Goal: Task Accomplishment & Management: Use online tool/utility

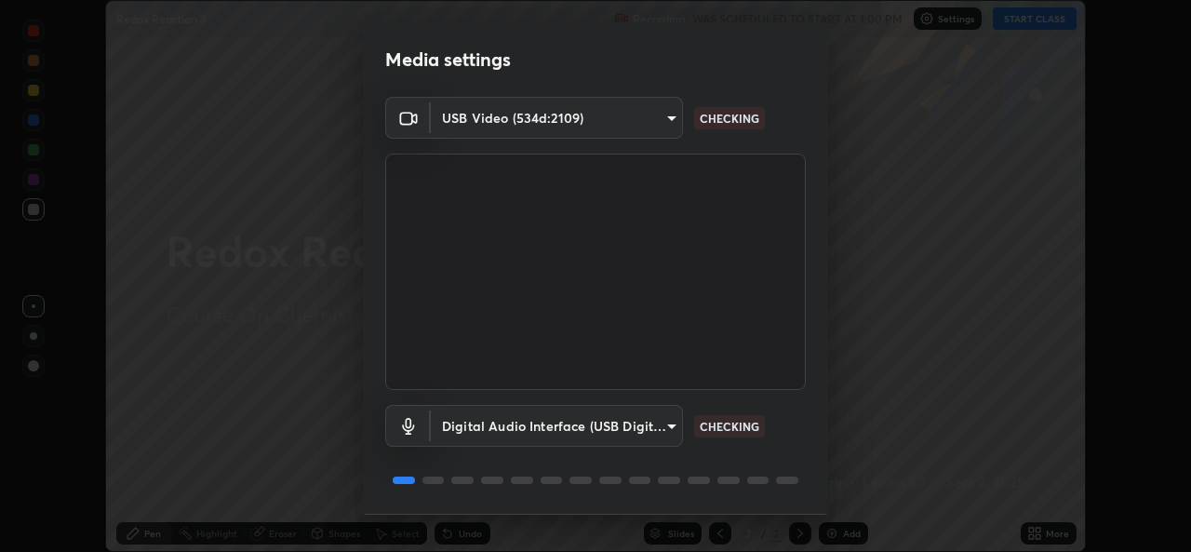
scroll to position [59, 0]
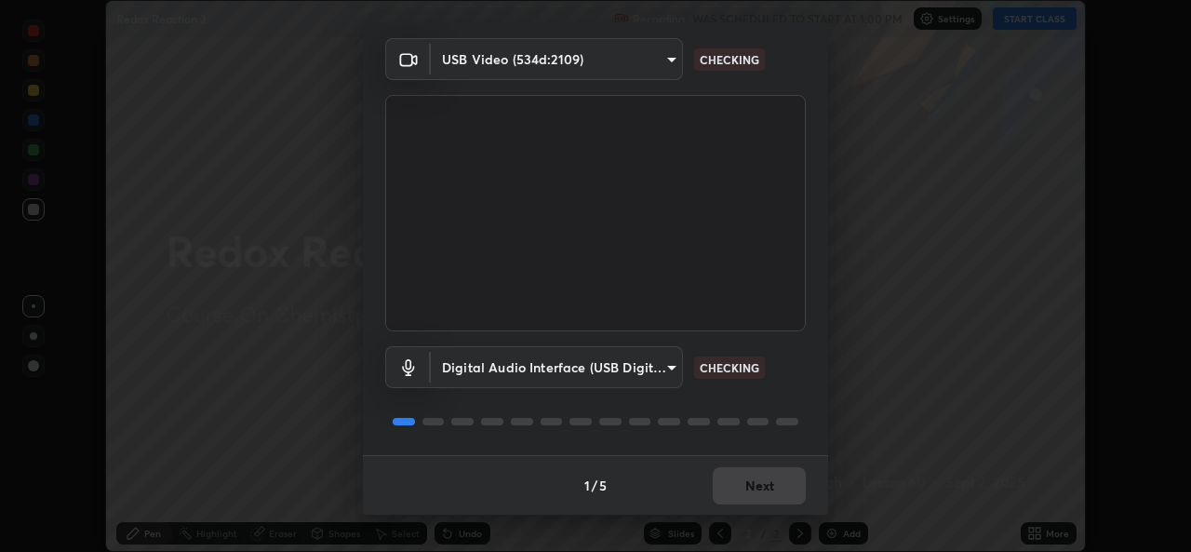
click at [755, 495] on div "1 / 5 Next" at bounding box center [595, 485] width 465 height 60
click at [753, 496] on div "1 / 5 Next" at bounding box center [595, 485] width 465 height 60
click at [753, 494] on div "1 / 5 Next" at bounding box center [595, 485] width 465 height 60
click at [746, 487] on div "1 / 5 Next" at bounding box center [595, 485] width 465 height 60
click at [742, 492] on div "1 / 5 Next" at bounding box center [595, 485] width 465 height 60
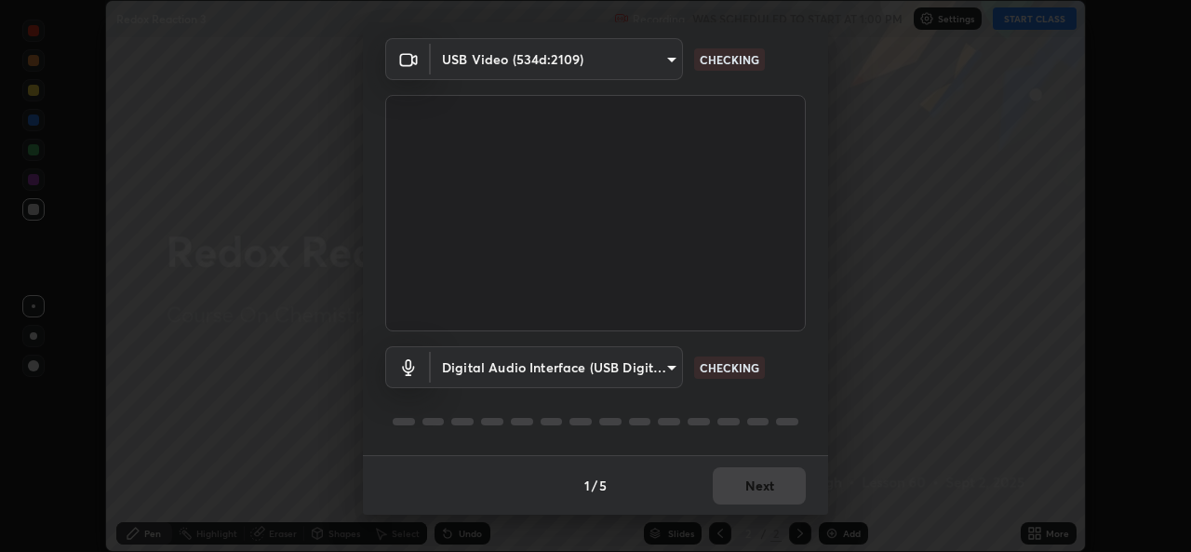
click at [740, 481] on div "1 / 5 Next" at bounding box center [595, 485] width 465 height 60
click at [741, 485] on div "1 / 5 Next" at bounding box center [595, 485] width 465 height 60
click at [745, 476] on div "1 / 5 Next" at bounding box center [595, 485] width 465 height 60
click at [761, 494] on div "1 / 5 Next" at bounding box center [595, 485] width 465 height 60
click at [761, 490] on div "1 / 5 Next" at bounding box center [595, 485] width 465 height 60
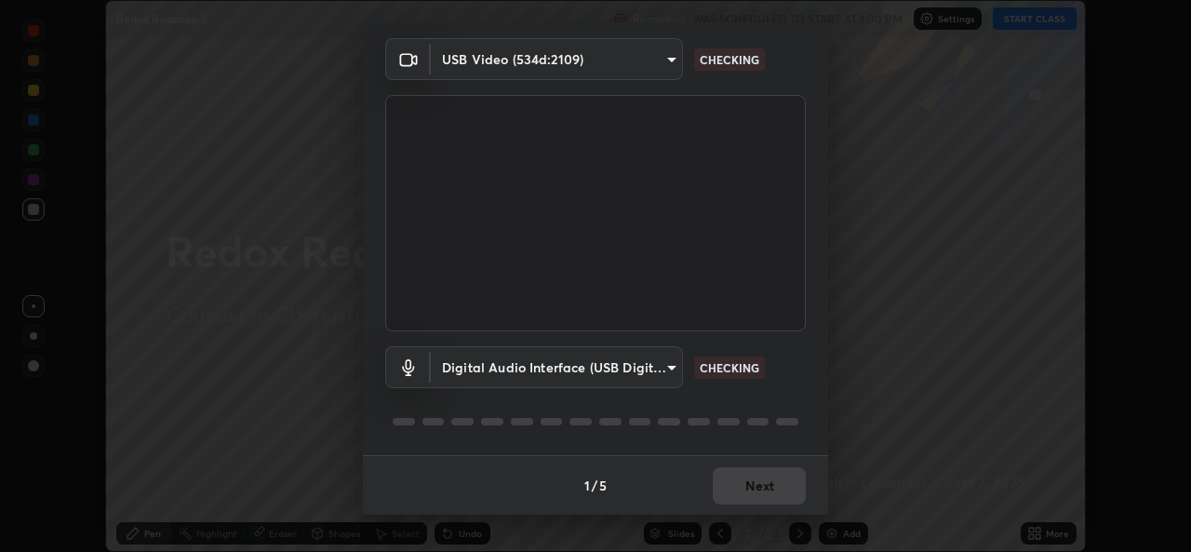
click at [764, 489] on div "1 / 5 Next" at bounding box center [595, 485] width 465 height 60
click at [766, 492] on div "1 / 5 Next" at bounding box center [595, 485] width 465 height 60
click at [774, 493] on div "1 / 5 Next" at bounding box center [595, 485] width 465 height 60
click at [781, 495] on div "1 / 5 Next" at bounding box center [595, 485] width 465 height 60
click at [782, 496] on button "Next" at bounding box center [759, 485] width 93 height 37
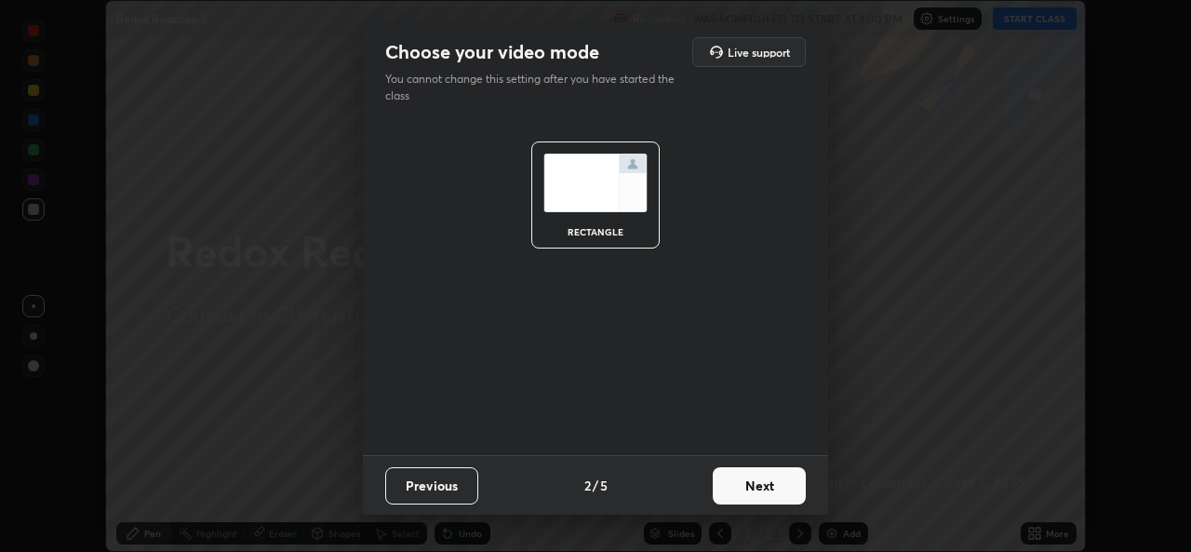
scroll to position [0, 0]
click at [783, 498] on button "Next" at bounding box center [759, 485] width 93 height 37
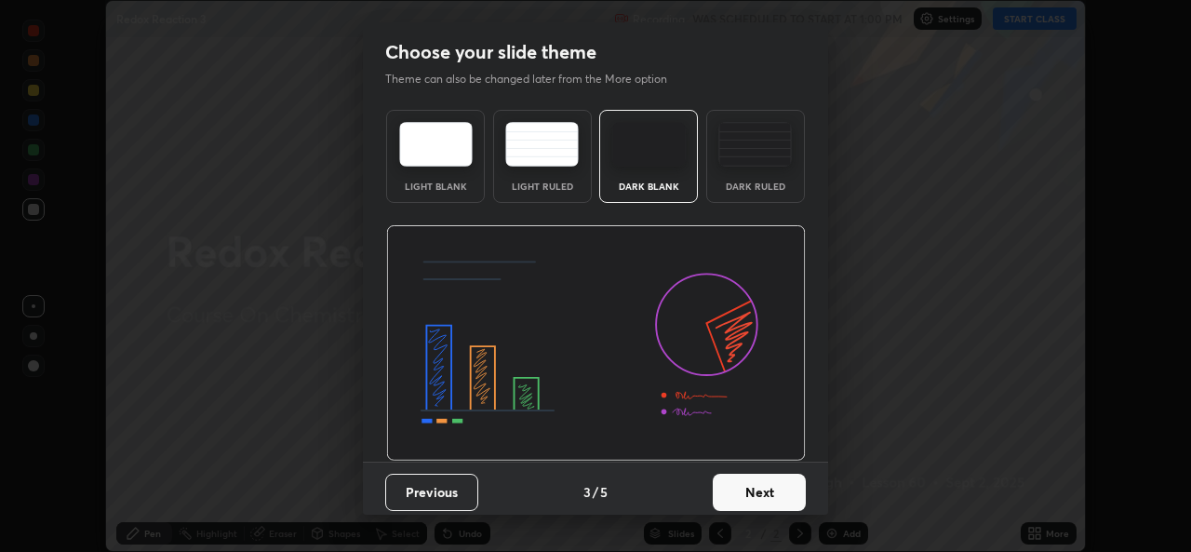
click at [781, 494] on button "Next" at bounding box center [759, 491] width 93 height 37
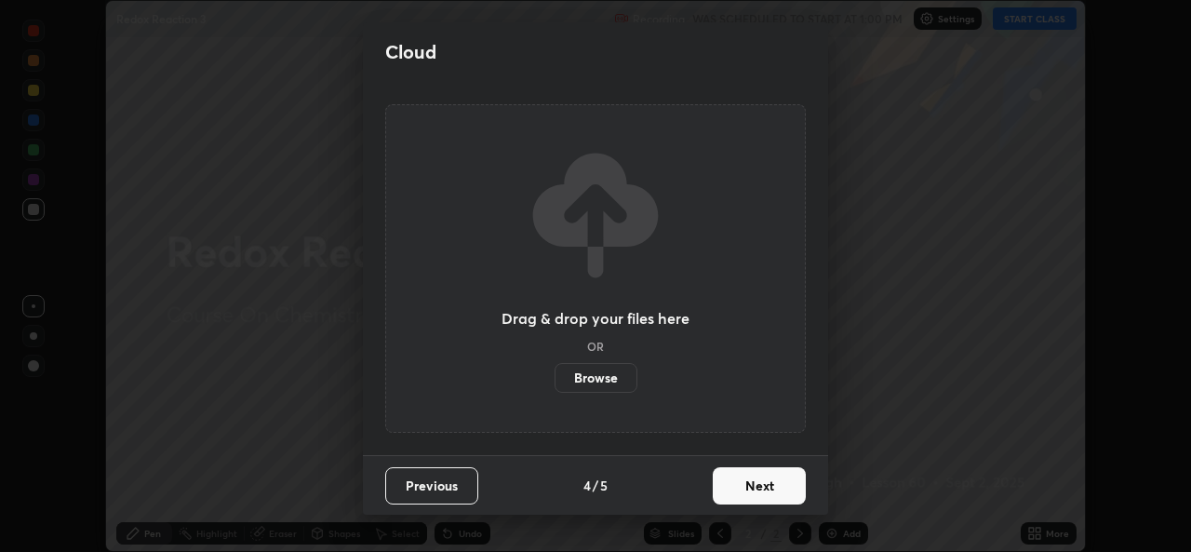
click at [782, 489] on button "Next" at bounding box center [759, 485] width 93 height 37
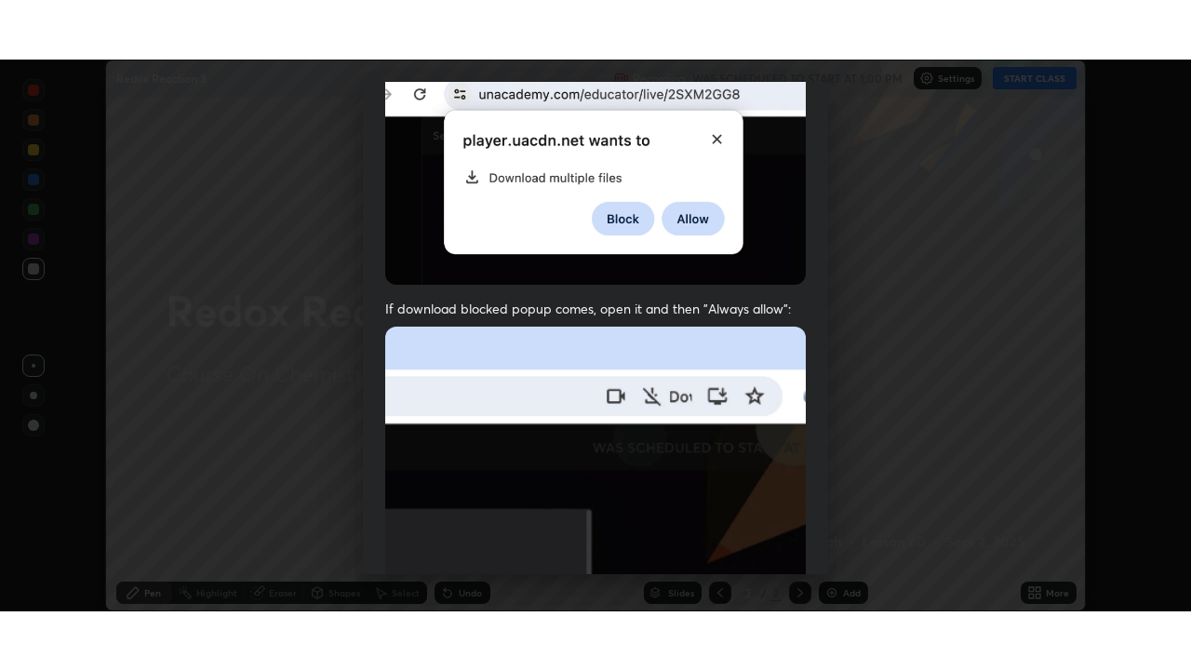
scroll to position [438, 0]
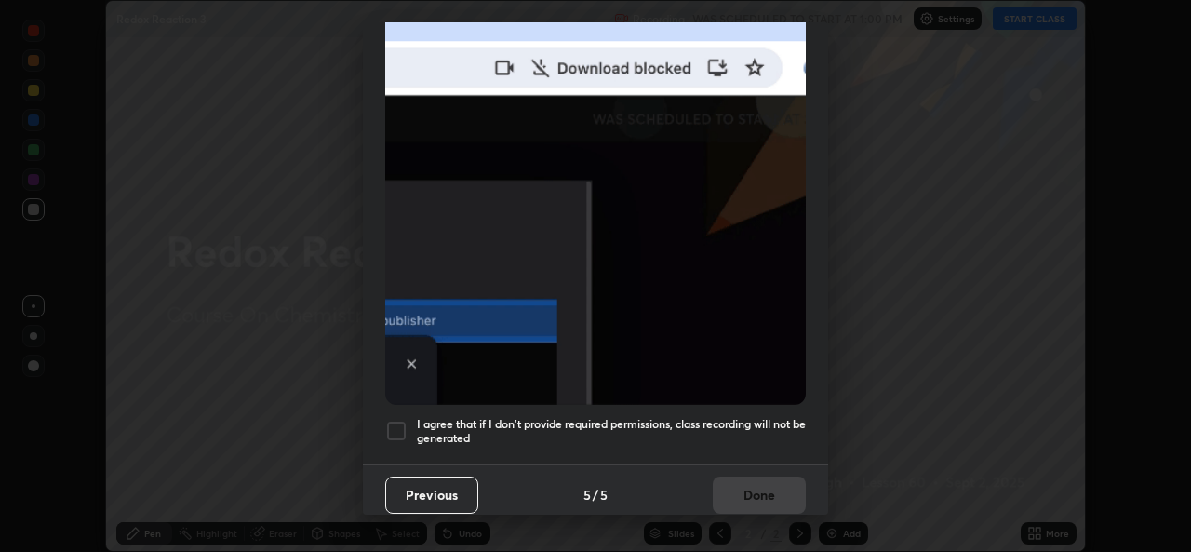
click at [662, 417] on h5 "I agree that if I don't provide required permissions, class recording will not …" at bounding box center [611, 431] width 389 height 29
click at [723, 485] on button "Done" at bounding box center [759, 494] width 93 height 37
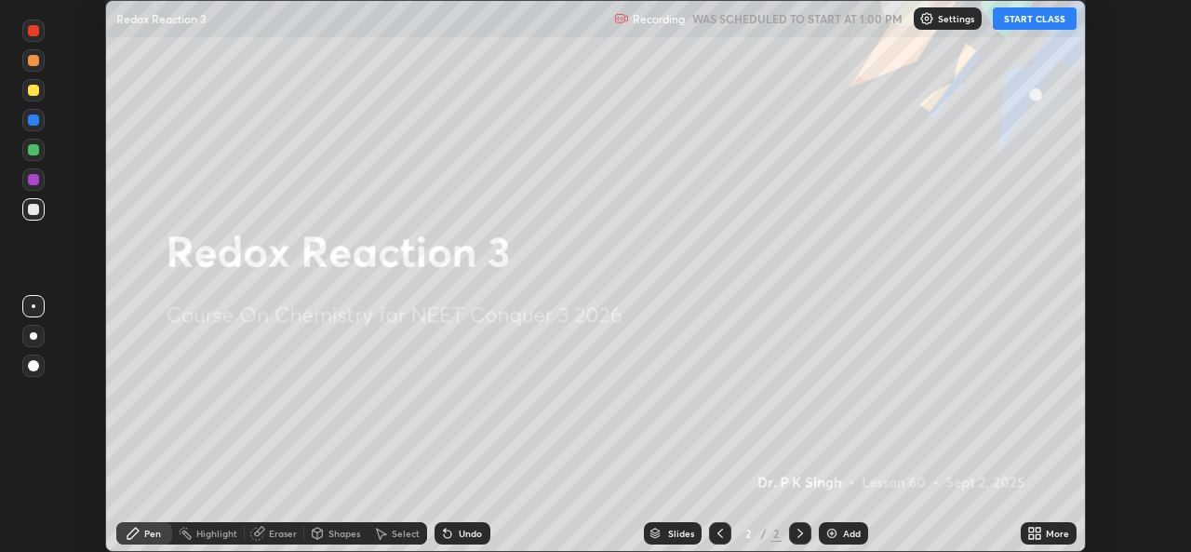
click at [1047, 537] on div "More" at bounding box center [1057, 532] width 23 height 9
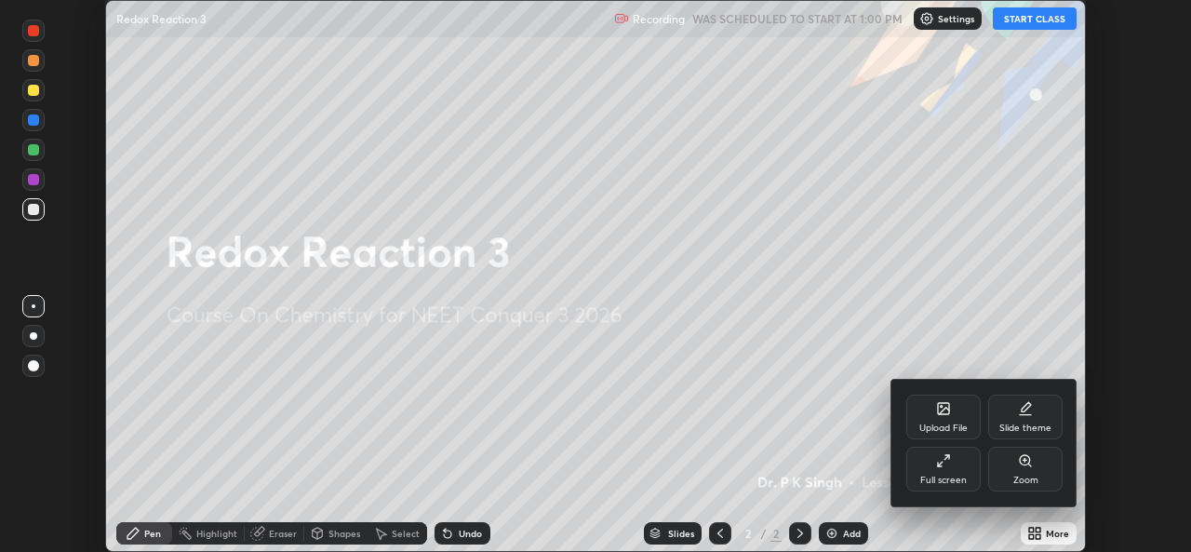
click at [942, 483] on div "Full screen" at bounding box center [943, 479] width 47 height 9
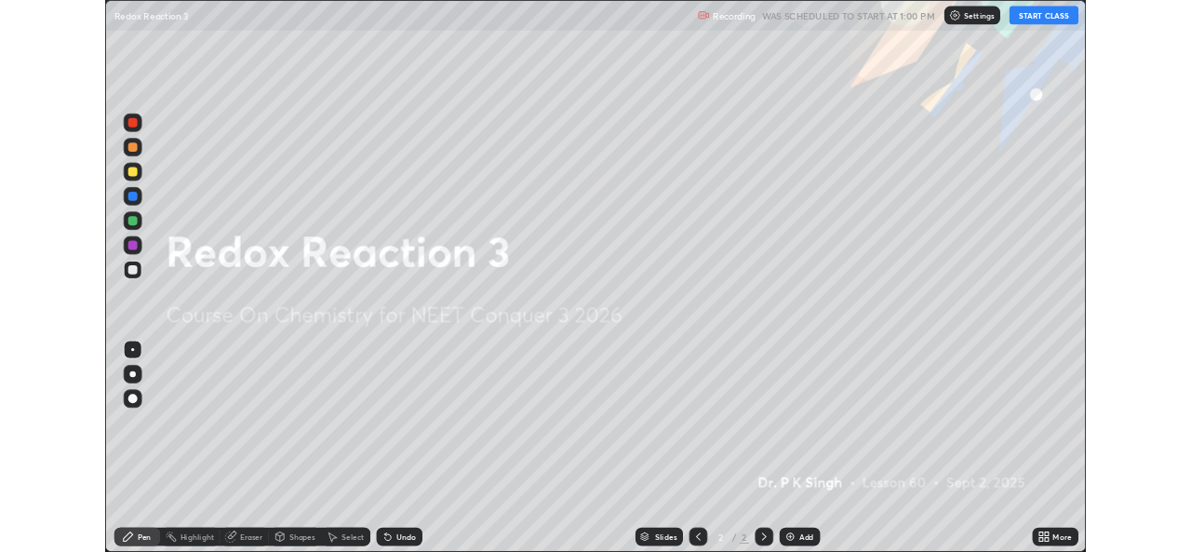
scroll to position [670, 1191]
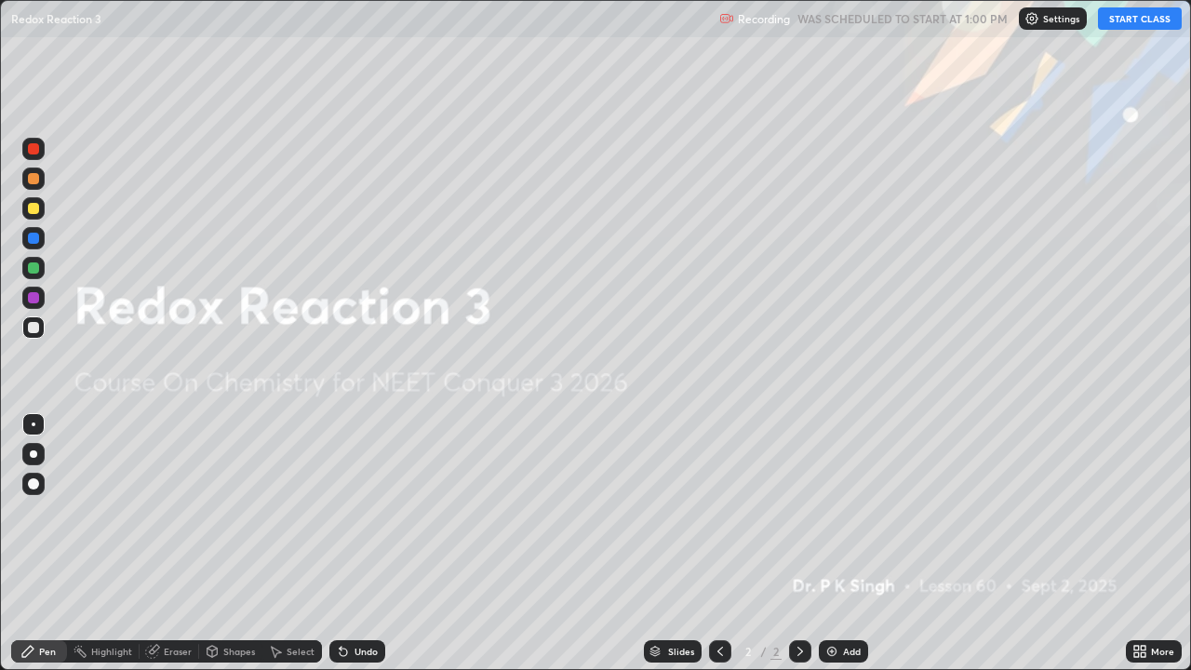
click at [1129, 16] on button "START CLASS" at bounding box center [1140, 18] width 84 height 22
click at [1143, 551] on icon at bounding box center [1142, 654] width 5 height 5
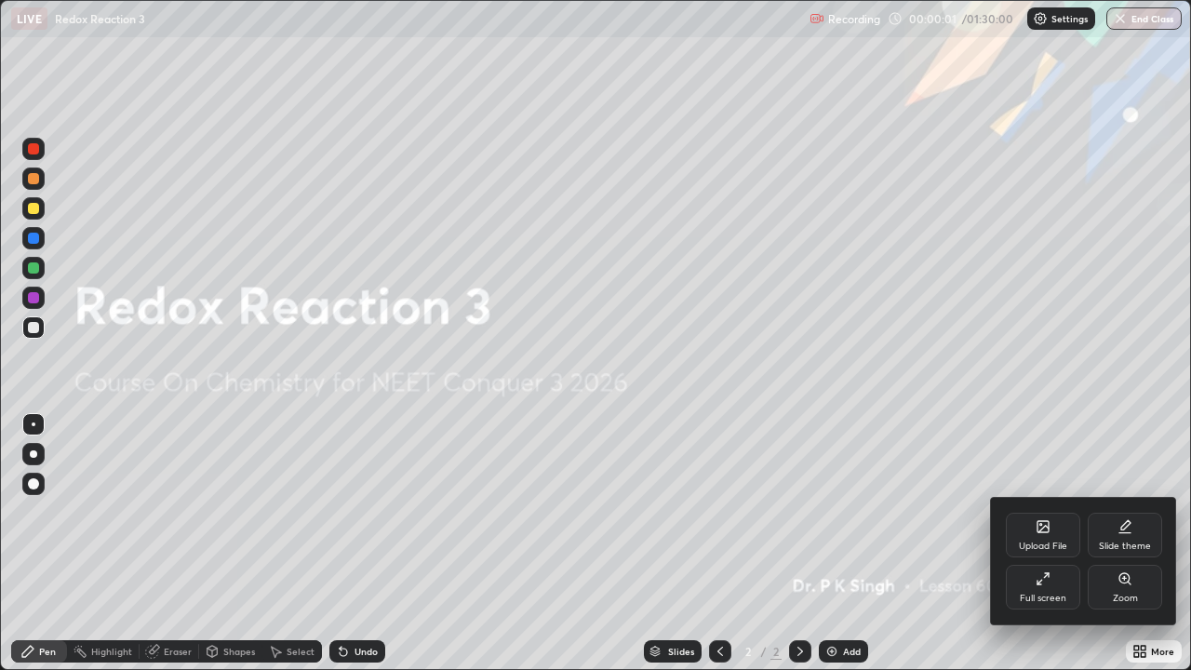
click at [1039, 531] on icon at bounding box center [1043, 529] width 10 height 7
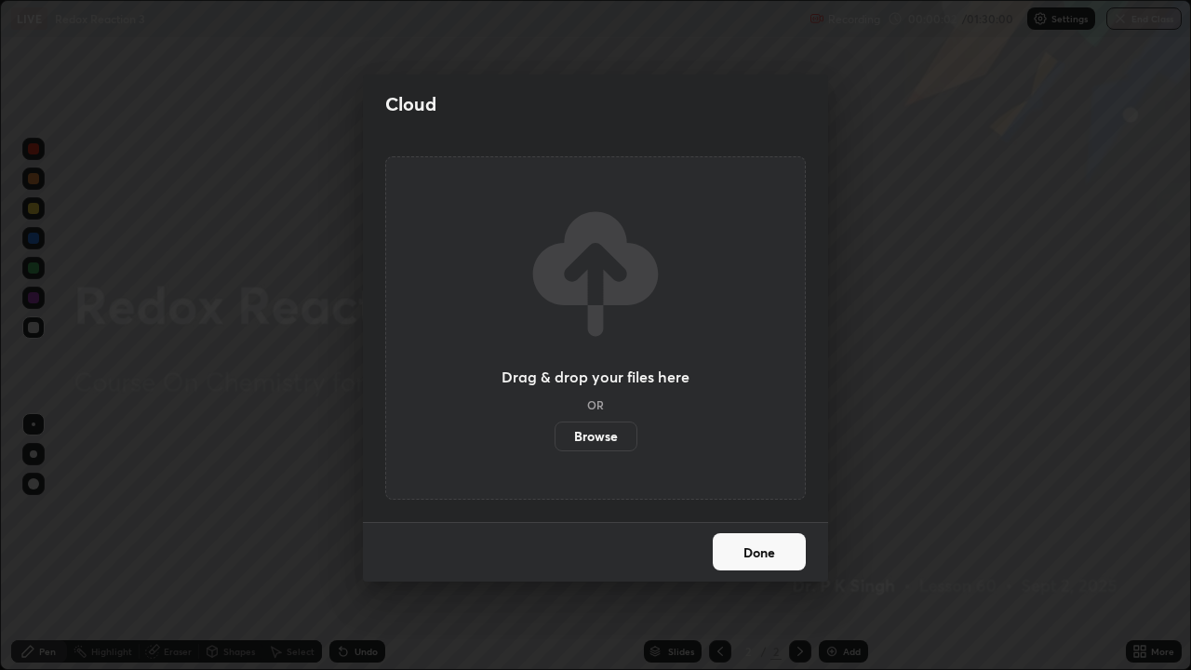
click at [612, 436] on label "Browse" at bounding box center [595, 436] width 83 height 30
click at [554, 436] on input "Browse" at bounding box center [554, 436] width 0 height 30
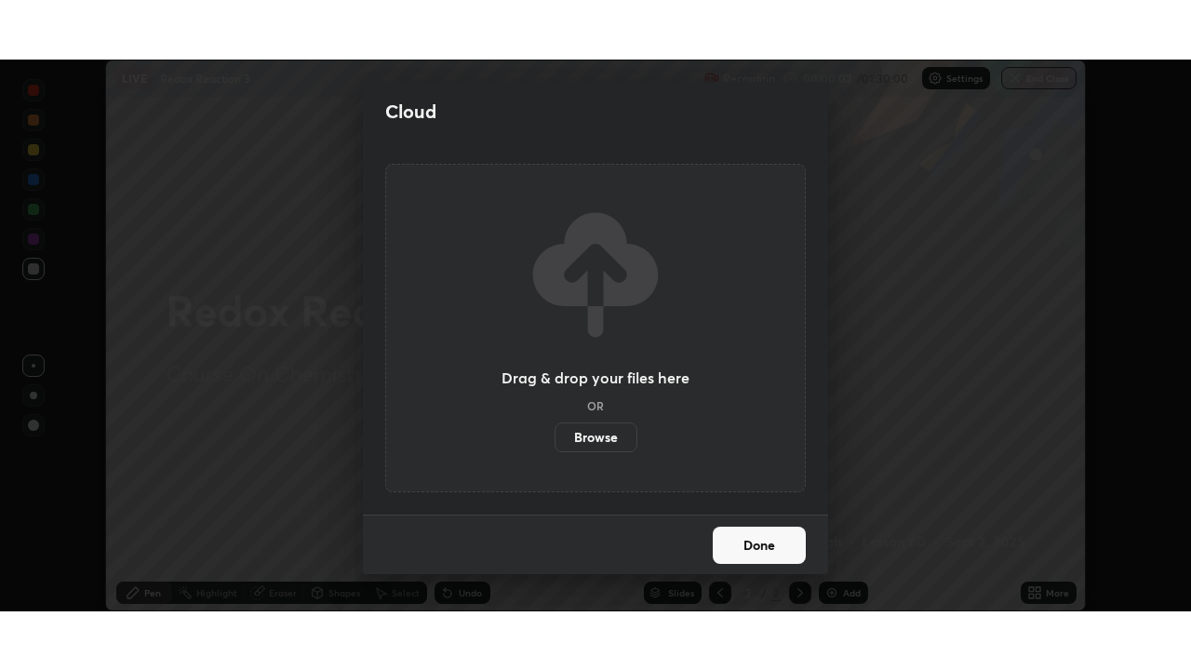
scroll to position [92471, 91832]
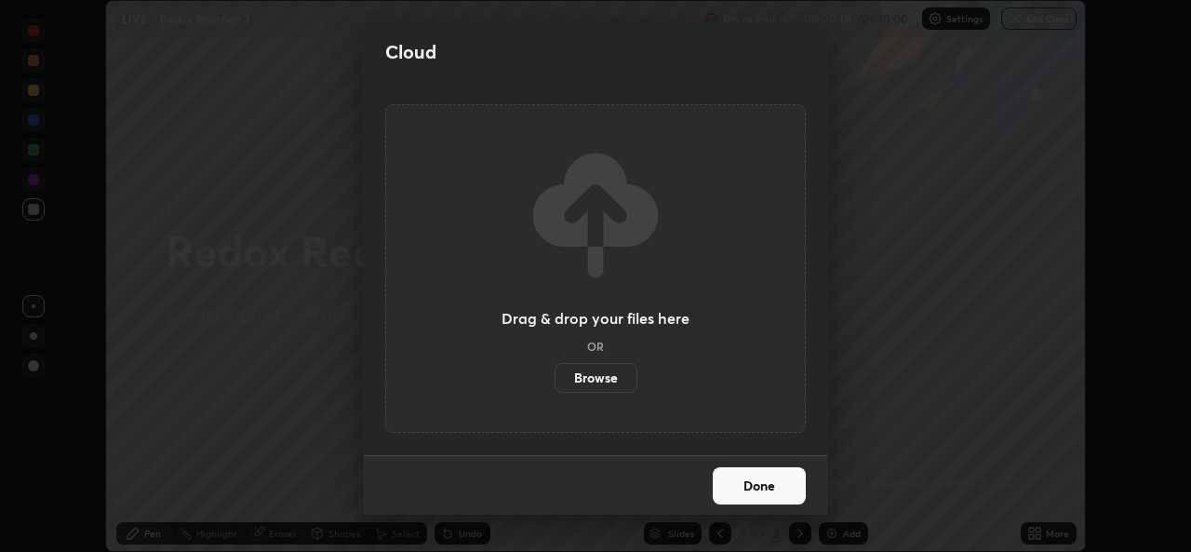
click at [595, 378] on label "Browse" at bounding box center [595, 378] width 83 height 30
click at [554, 378] on input "Browse" at bounding box center [554, 378] width 0 height 30
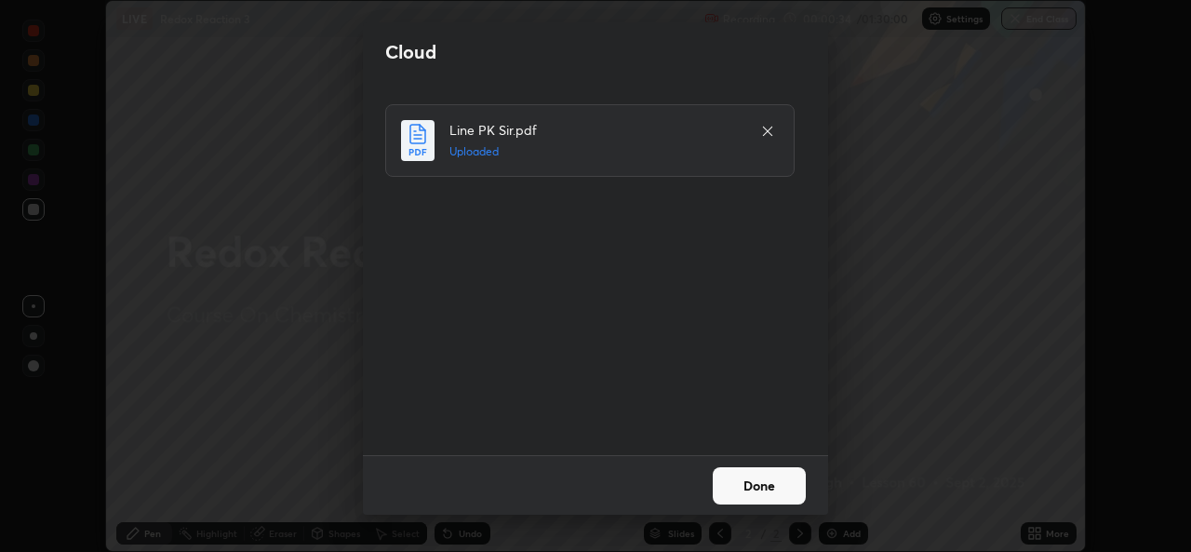
click at [754, 476] on button "Done" at bounding box center [759, 485] width 93 height 37
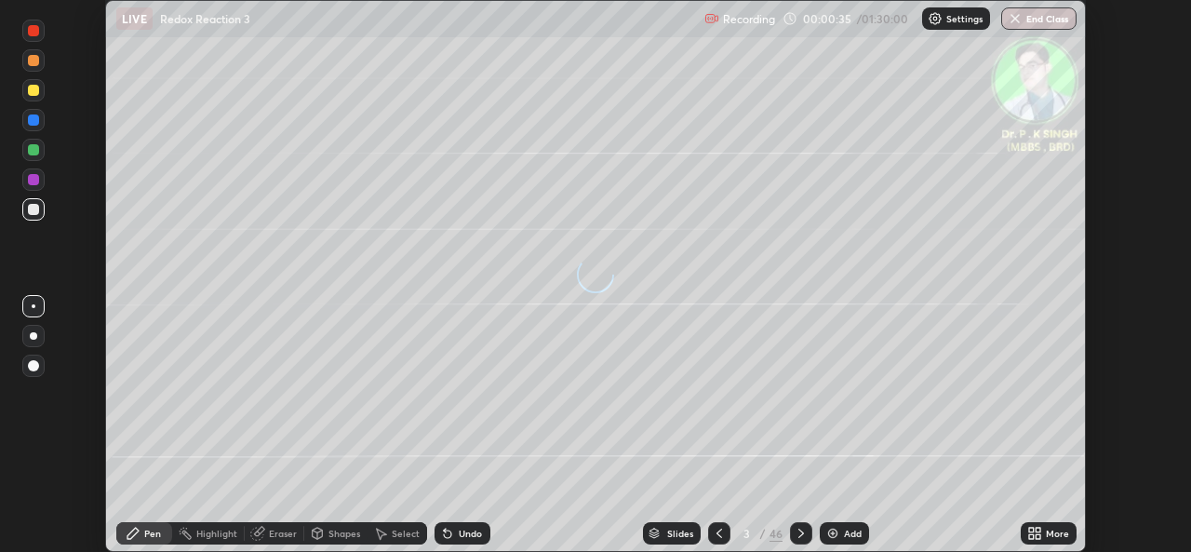
click at [1040, 535] on icon at bounding box center [1037, 536] width 5 height 5
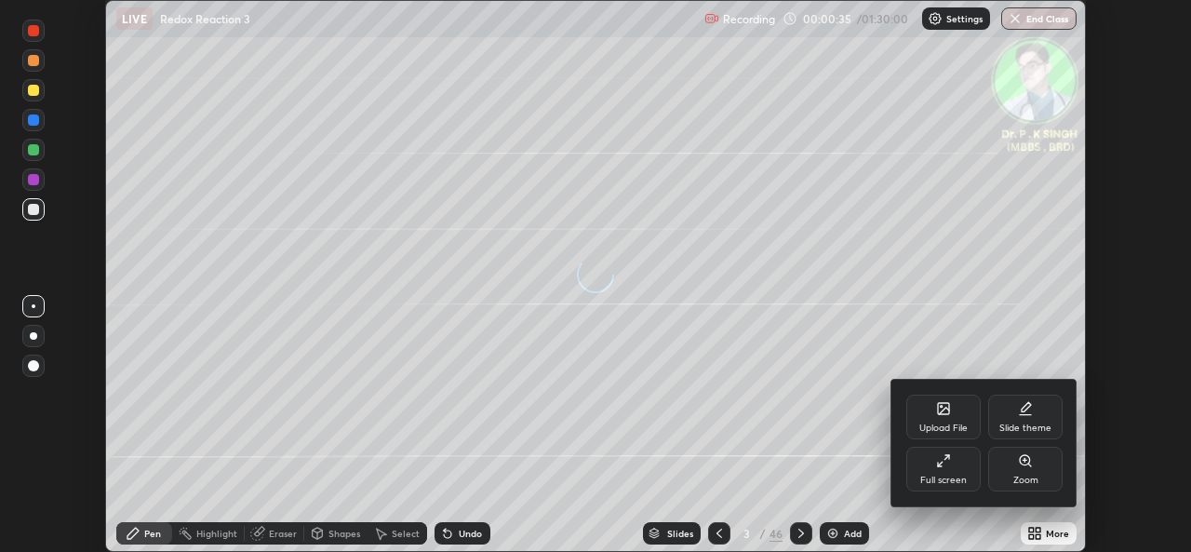
click at [940, 471] on div "Full screen" at bounding box center [943, 469] width 74 height 45
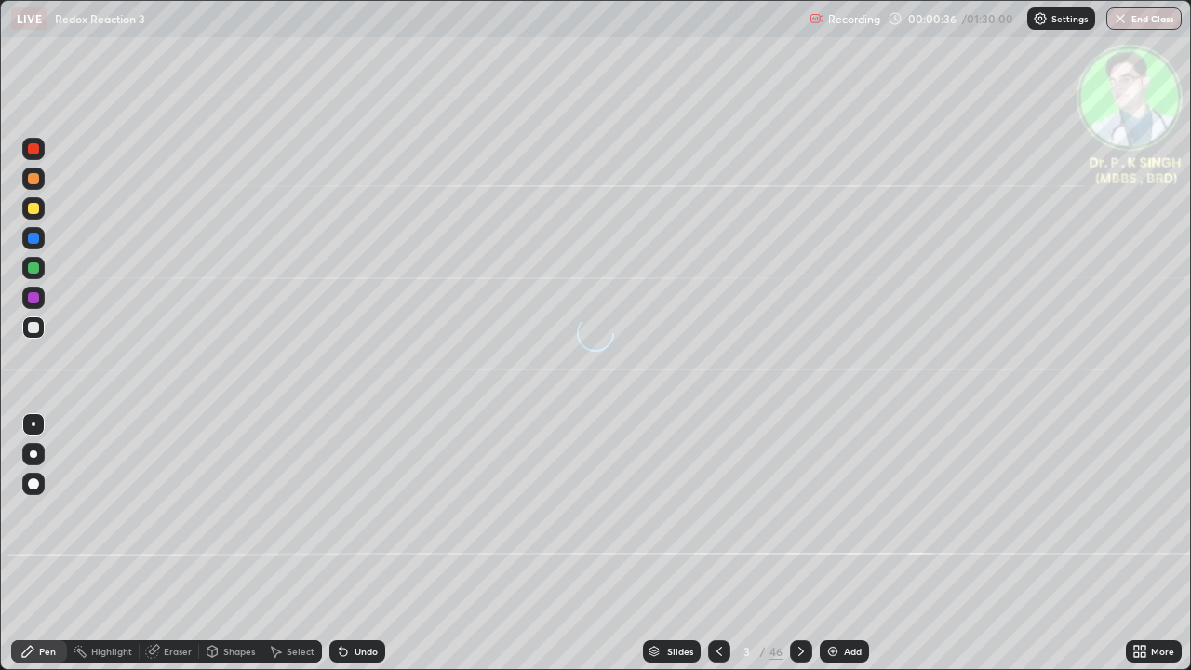
scroll to position [670, 1191]
click at [34, 268] on div at bounding box center [33, 267] width 11 height 11
click at [798, 551] on icon at bounding box center [801, 651] width 6 height 9
click at [33, 209] on div at bounding box center [33, 208] width 11 height 11
click at [35, 212] on div at bounding box center [33, 208] width 11 height 11
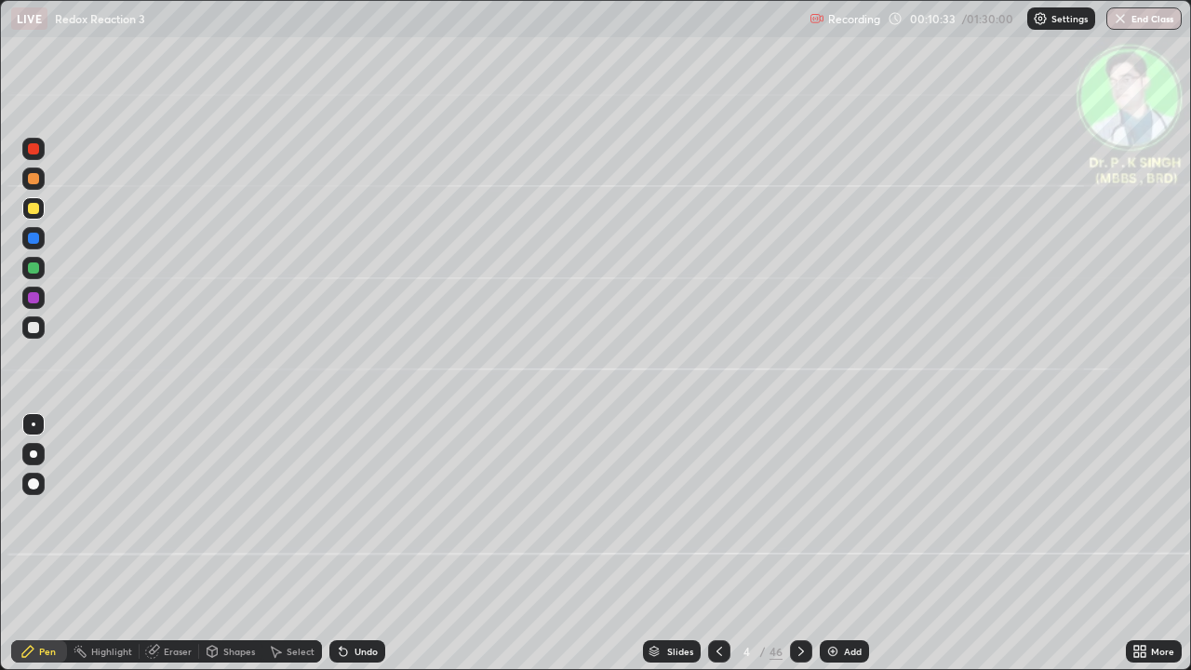
click at [797, 551] on icon at bounding box center [800, 651] width 15 height 15
click at [40, 213] on div at bounding box center [33, 208] width 22 height 22
click at [41, 208] on div at bounding box center [33, 208] width 22 height 22
click at [799, 551] on icon at bounding box center [800, 651] width 15 height 15
click at [798, 551] on icon at bounding box center [800, 651] width 15 height 15
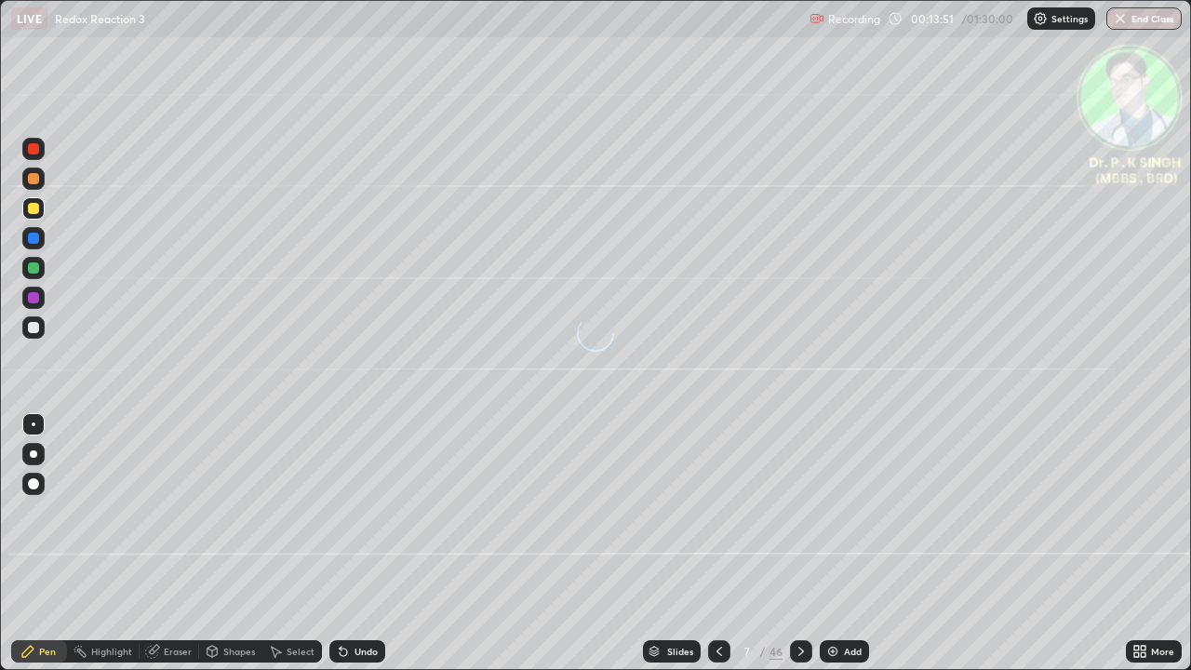
click at [33, 211] on div at bounding box center [33, 208] width 11 height 11
click at [802, 551] on icon at bounding box center [800, 651] width 15 height 15
click at [793, 551] on div at bounding box center [801, 651] width 22 height 22
click at [799, 551] on icon at bounding box center [800, 651] width 15 height 15
click at [800, 551] on div at bounding box center [801, 651] width 22 height 22
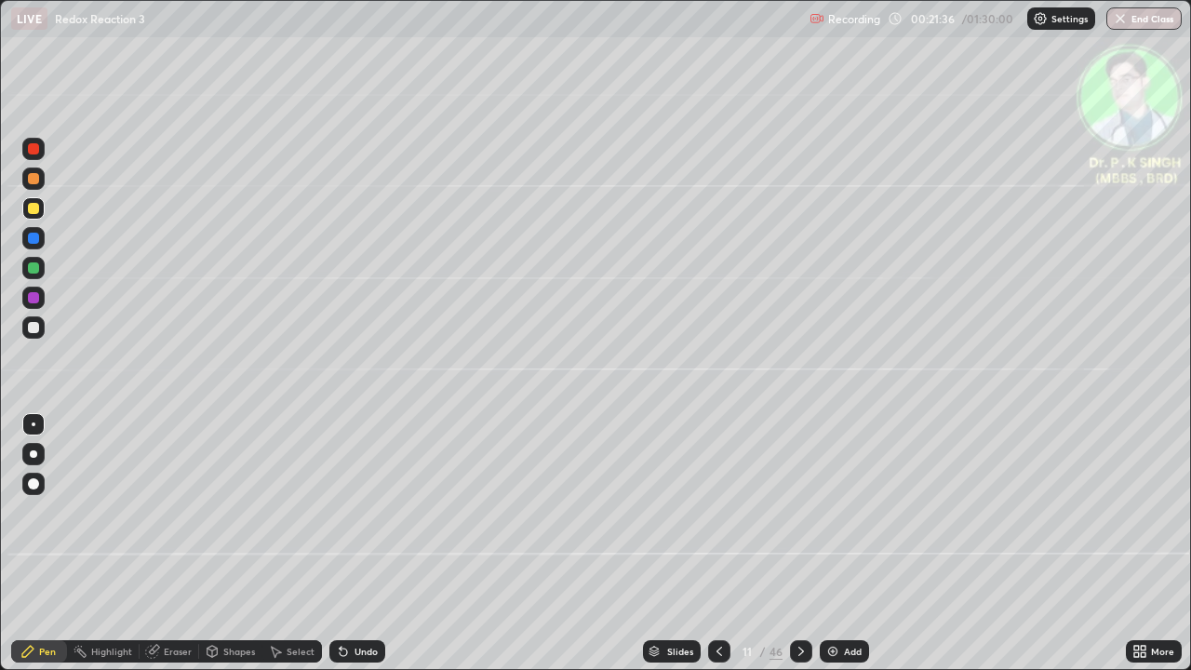
click at [797, 551] on icon at bounding box center [800, 651] width 15 height 15
click at [798, 551] on icon at bounding box center [800, 651] width 15 height 15
click at [799, 551] on icon at bounding box center [800, 651] width 15 height 15
click at [796, 551] on icon at bounding box center [800, 651] width 15 height 15
click at [799, 551] on icon at bounding box center [800, 651] width 15 height 15
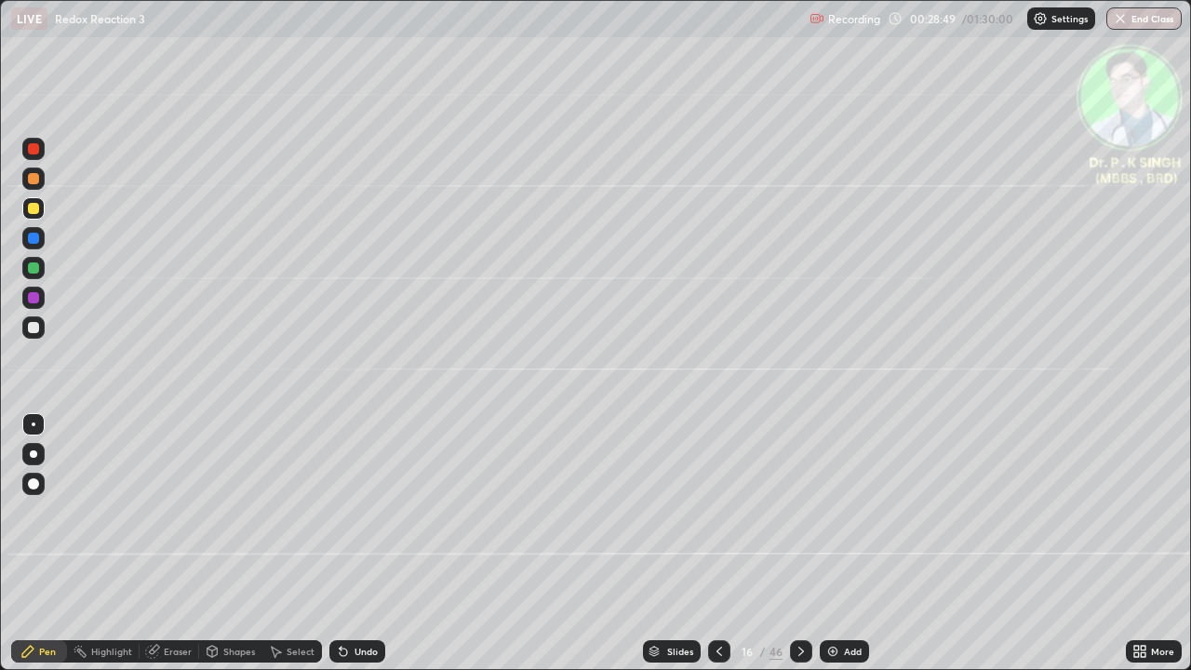
click at [797, 551] on icon at bounding box center [800, 651] width 15 height 15
click at [798, 551] on icon at bounding box center [801, 651] width 6 height 9
click at [43, 241] on div at bounding box center [33, 238] width 22 height 22
click at [37, 212] on div at bounding box center [33, 208] width 11 height 11
click at [41, 210] on div at bounding box center [33, 208] width 22 height 22
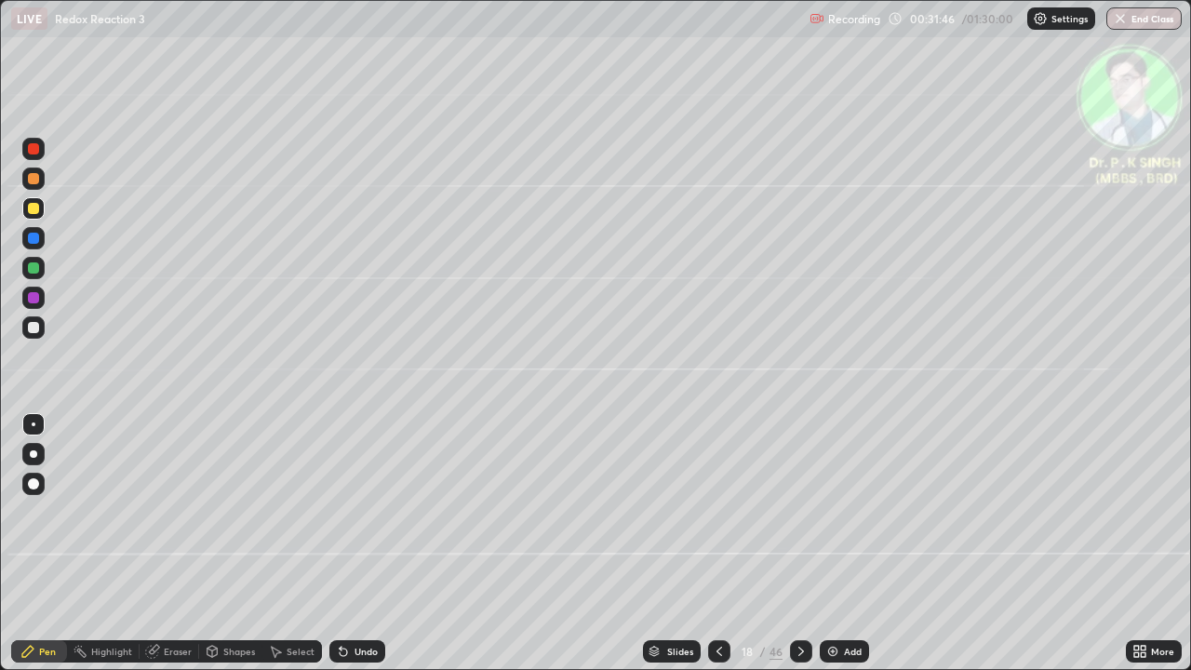
click at [799, 551] on icon at bounding box center [800, 651] width 15 height 15
click at [804, 551] on icon at bounding box center [800, 651] width 15 height 15
click at [34, 212] on div at bounding box center [33, 208] width 11 height 11
click at [801, 551] on icon at bounding box center [800, 651] width 15 height 15
click at [799, 551] on icon at bounding box center [800, 651] width 15 height 15
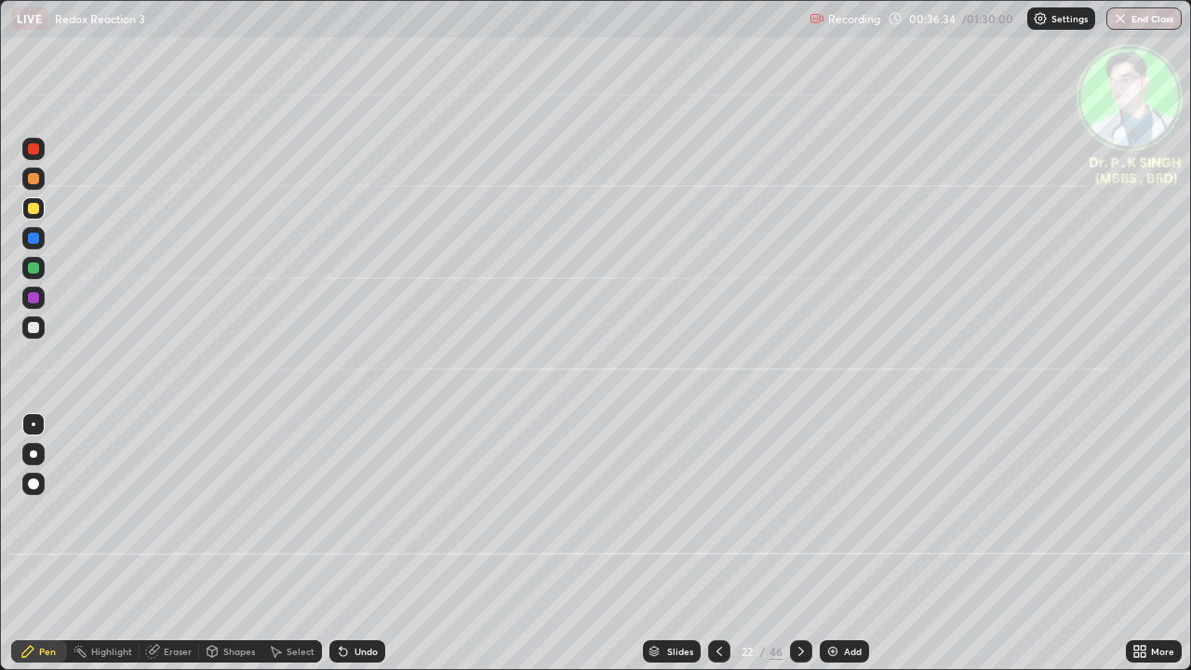
click at [41, 215] on div at bounding box center [33, 208] width 22 height 22
click at [799, 551] on icon at bounding box center [800, 651] width 15 height 15
click at [799, 551] on div at bounding box center [801, 651] width 22 height 22
click at [159, 551] on icon at bounding box center [154, 649] width 10 height 9
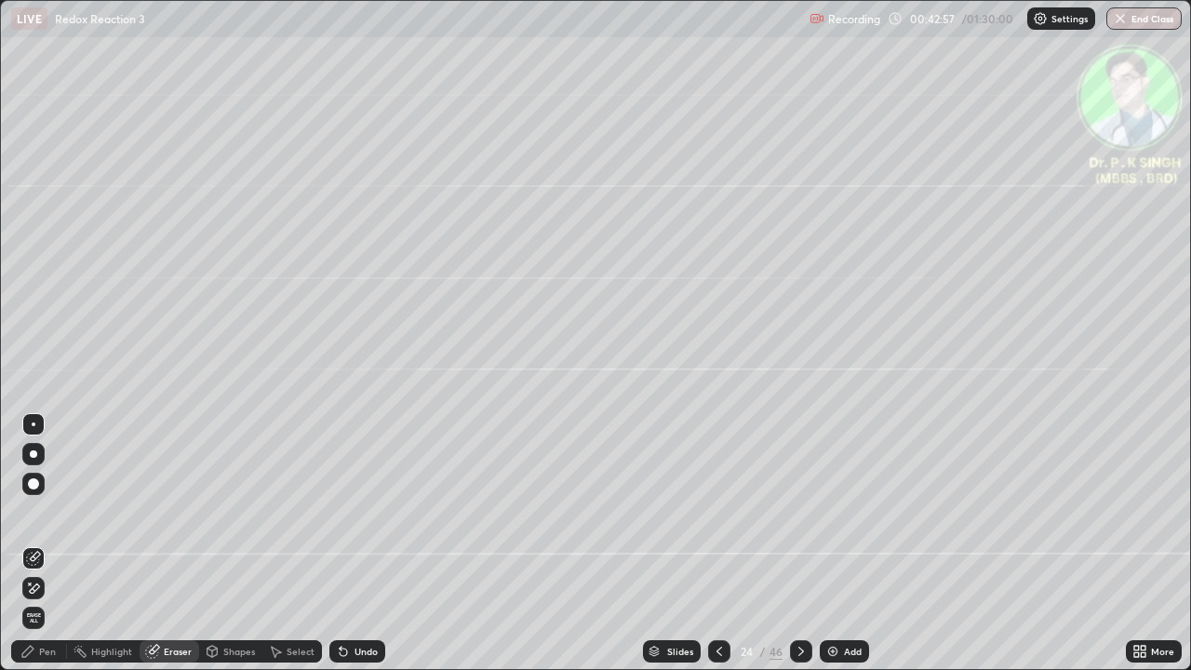
click at [35, 551] on icon at bounding box center [33, 588] width 15 height 16
click at [46, 551] on div "Pen" at bounding box center [47, 651] width 17 height 9
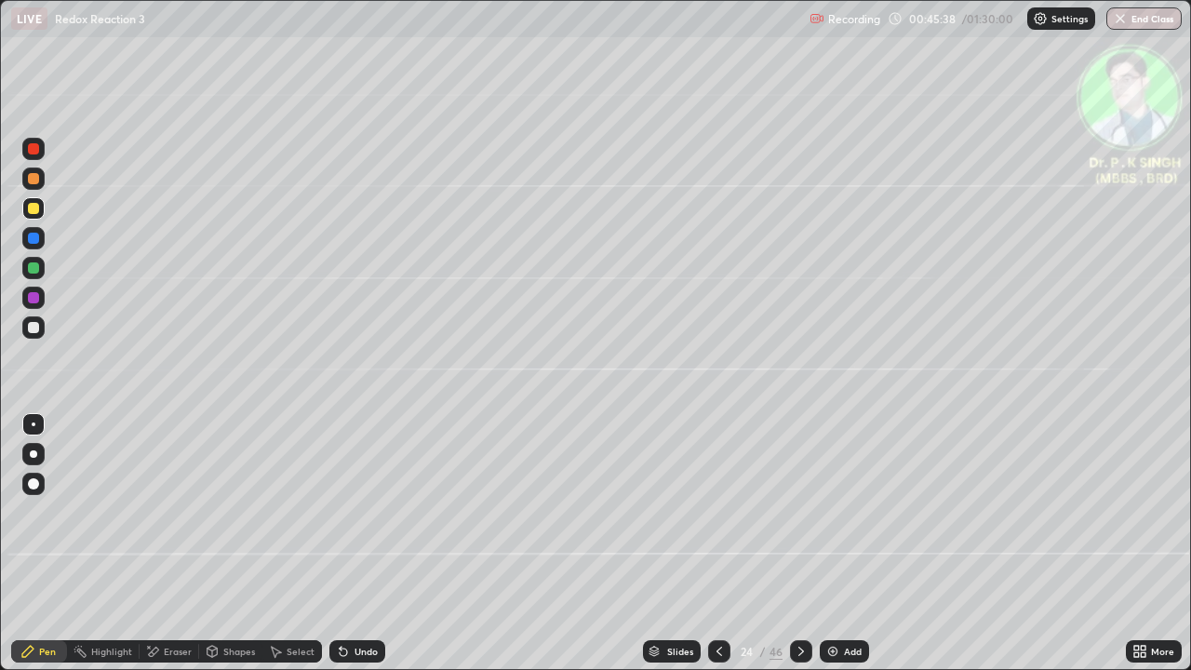
click at [799, 551] on icon at bounding box center [800, 651] width 15 height 15
click at [32, 270] on div at bounding box center [33, 267] width 11 height 11
click at [34, 208] on div at bounding box center [33, 208] width 11 height 11
click at [33, 209] on div at bounding box center [33, 208] width 11 height 11
click at [41, 207] on div at bounding box center [33, 208] width 22 height 22
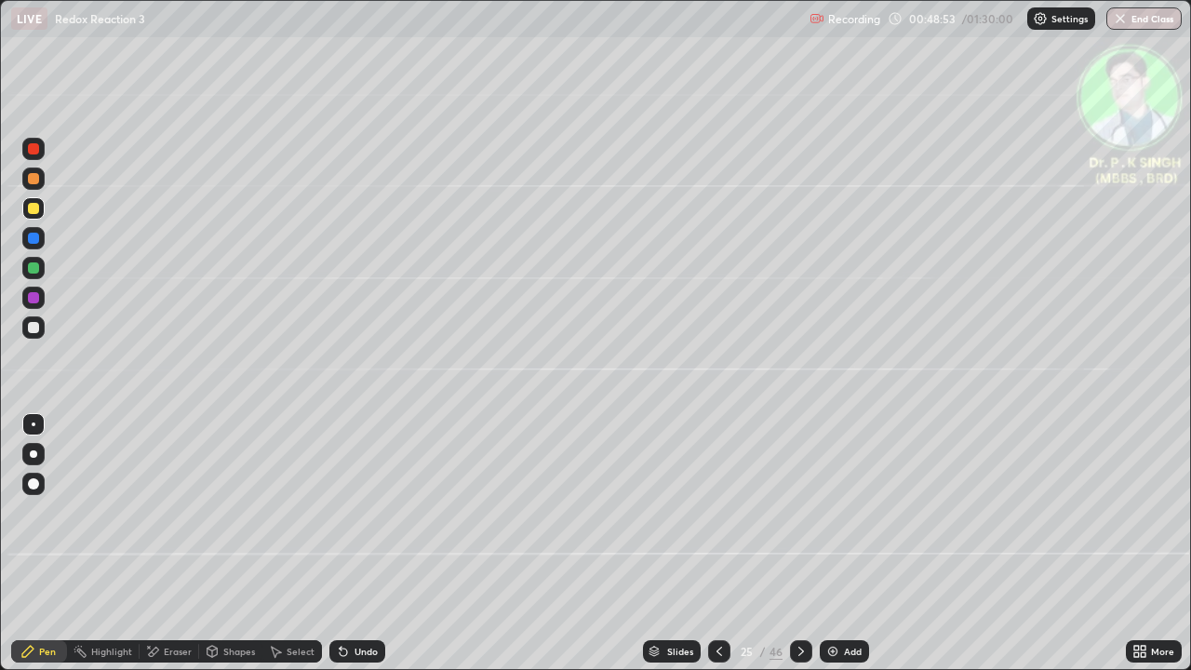
click at [800, 551] on icon at bounding box center [800, 651] width 15 height 15
click at [717, 551] on icon at bounding box center [719, 651] width 15 height 15
click at [712, 551] on icon at bounding box center [719, 651] width 15 height 15
click at [695, 551] on div "Slides" at bounding box center [672, 651] width 58 height 22
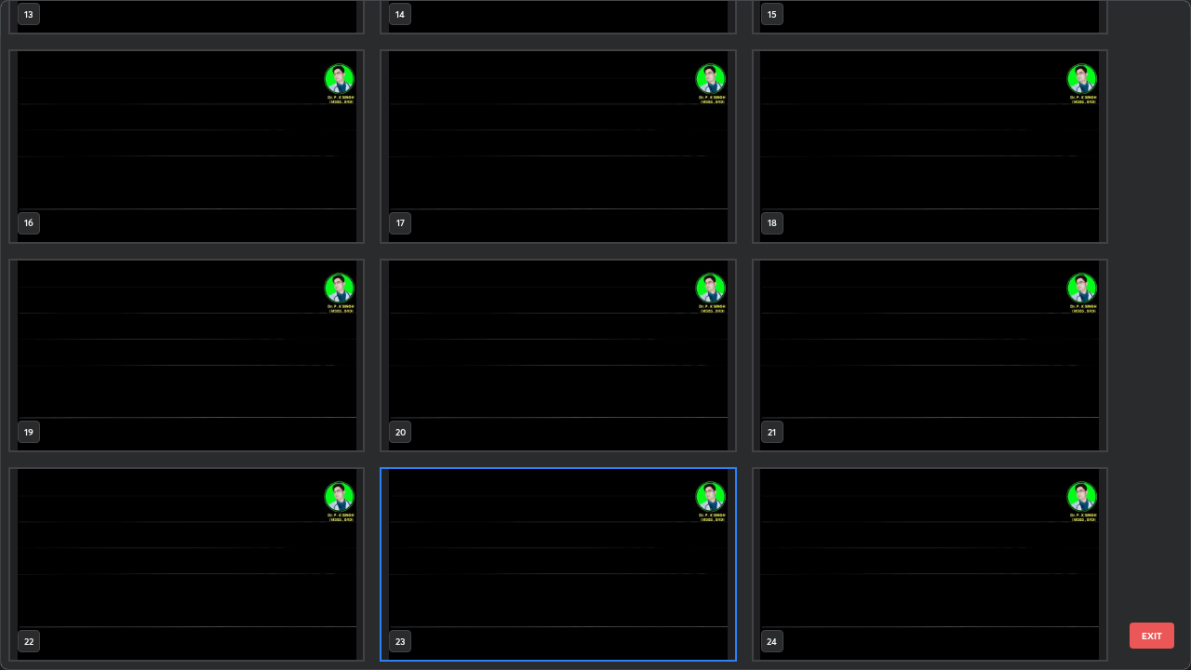
scroll to position [662, 1180]
click at [695, 551] on img "grid" at bounding box center [557, 564] width 353 height 191
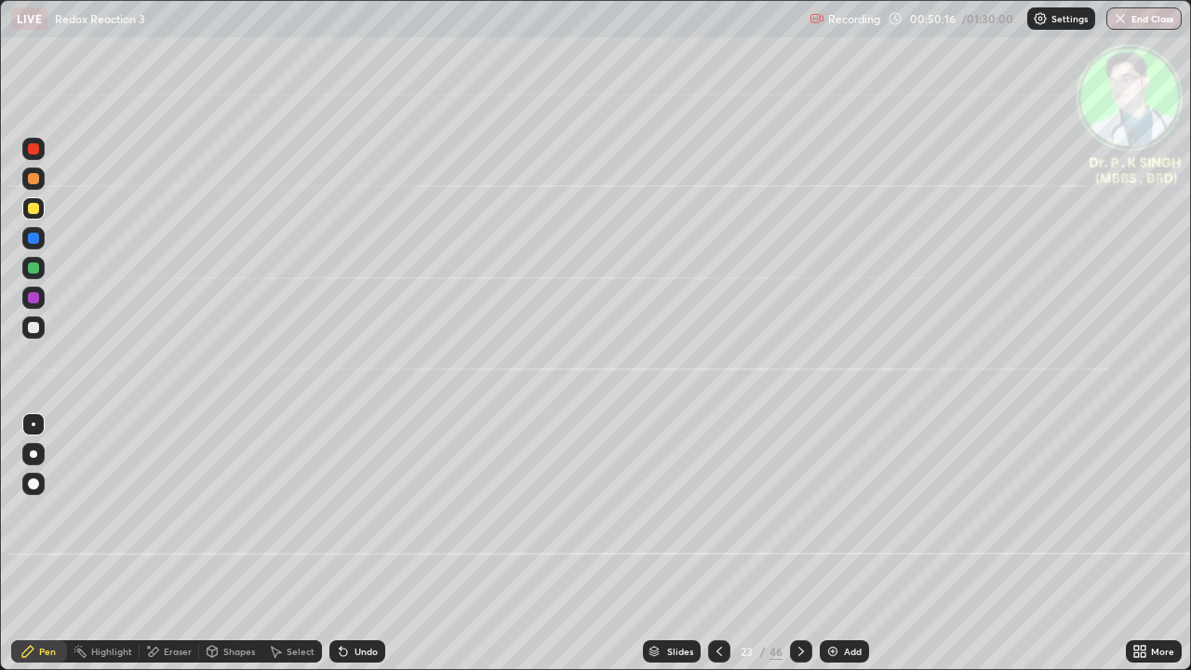
click at [798, 551] on icon at bounding box center [800, 651] width 15 height 15
click at [799, 551] on icon at bounding box center [800, 651] width 15 height 15
click at [798, 551] on icon at bounding box center [800, 651] width 15 height 15
click at [718, 551] on div at bounding box center [719, 651] width 22 height 22
click at [797, 551] on div at bounding box center [801, 651] width 22 height 22
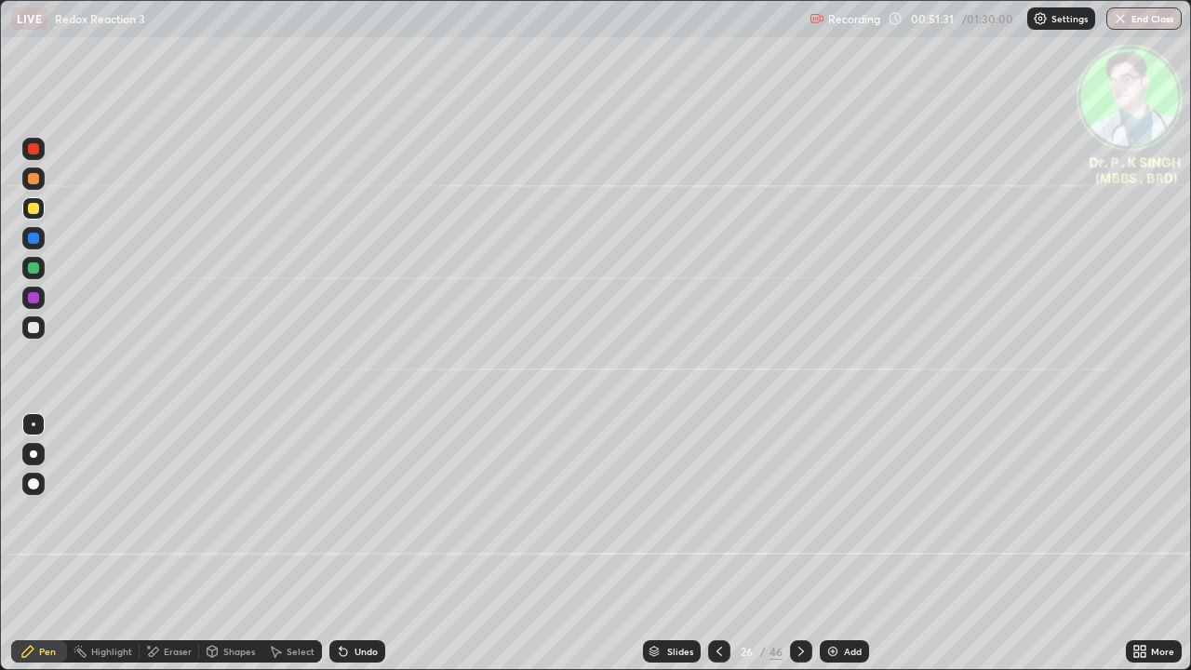
click at [799, 551] on div at bounding box center [801, 651] width 22 height 22
click at [797, 551] on icon at bounding box center [800, 651] width 15 height 15
click at [37, 211] on div at bounding box center [33, 208] width 11 height 11
click at [797, 551] on icon at bounding box center [800, 651] width 15 height 15
click at [799, 551] on icon at bounding box center [800, 651] width 15 height 15
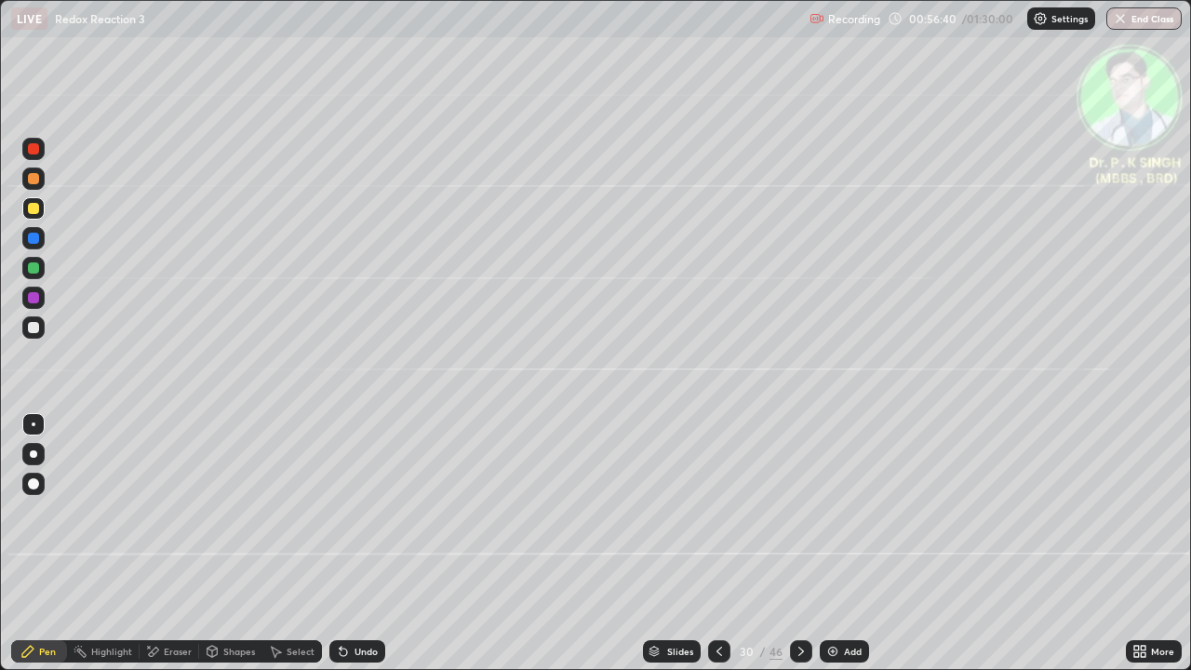
click at [37, 208] on div at bounding box center [33, 208] width 11 height 11
click at [160, 551] on div "Eraser" at bounding box center [170, 651] width 60 height 22
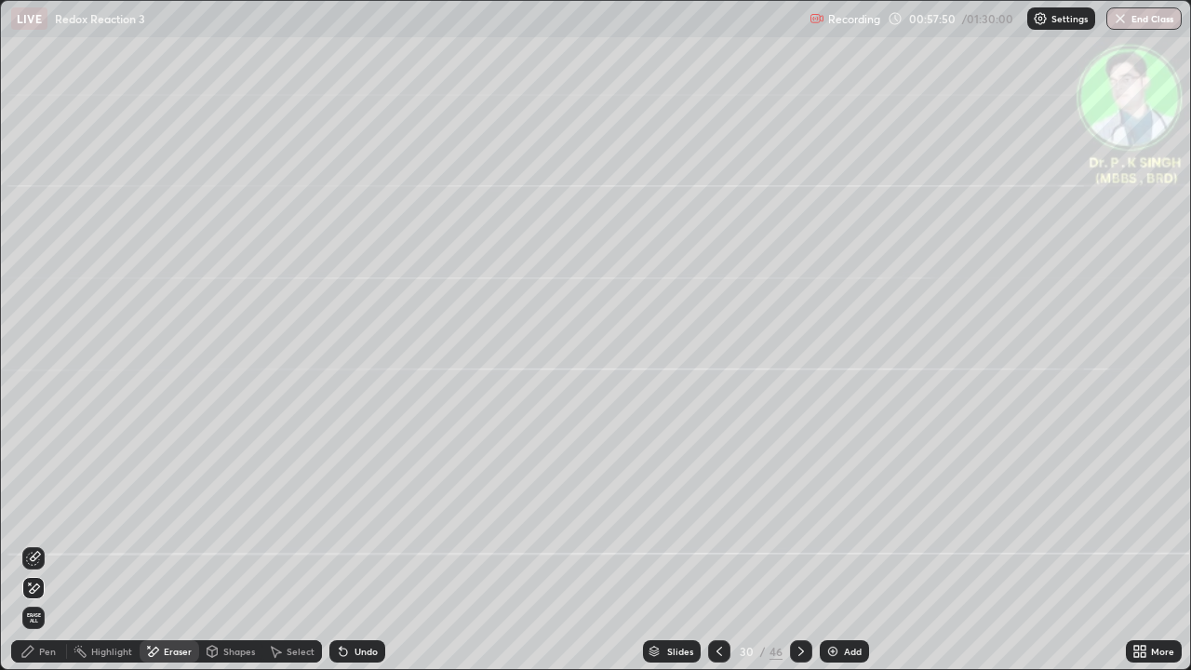
click at [37, 551] on icon at bounding box center [33, 558] width 15 height 15
click at [34, 551] on icon at bounding box center [27, 651] width 15 height 15
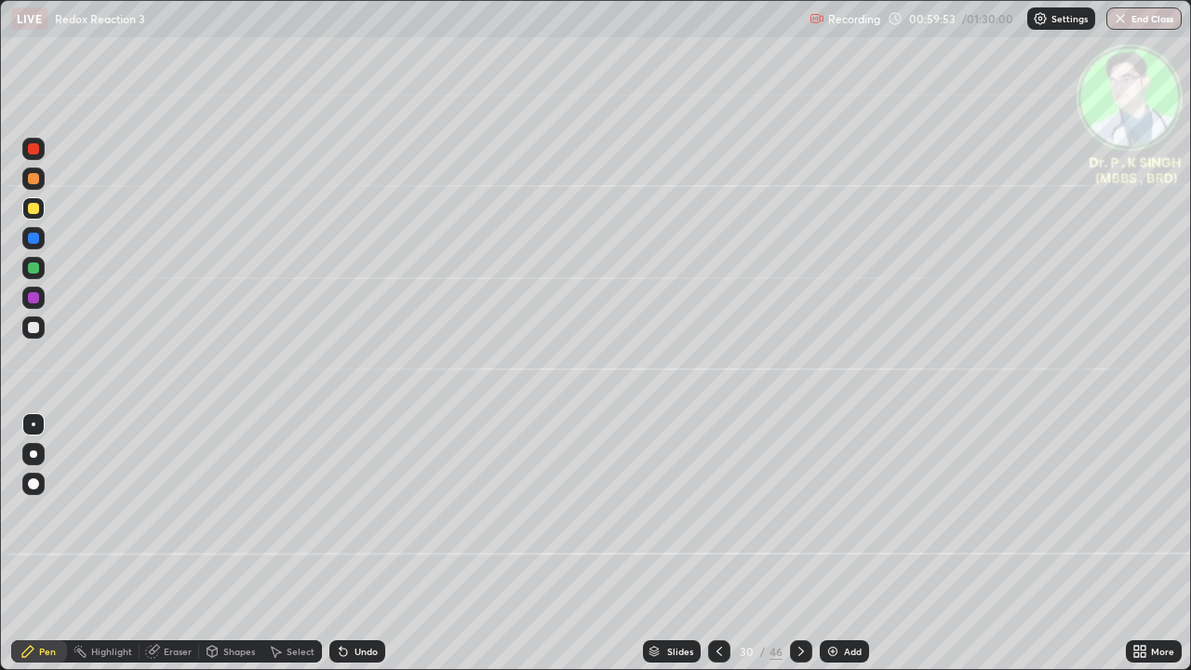
click at [798, 551] on icon at bounding box center [801, 651] width 6 height 9
click at [162, 551] on div "Eraser" at bounding box center [170, 651] width 60 height 22
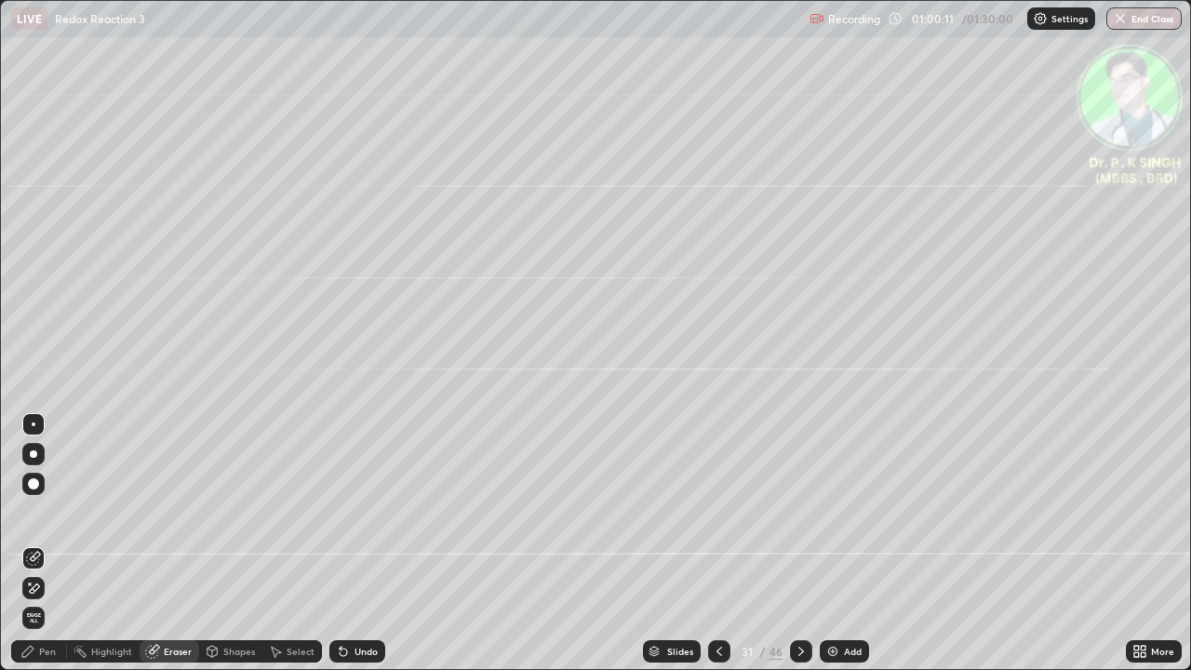
click at [42, 551] on div at bounding box center [33, 588] width 22 height 22
click at [39, 551] on div "Pen" at bounding box center [47, 651] width 17 height 9
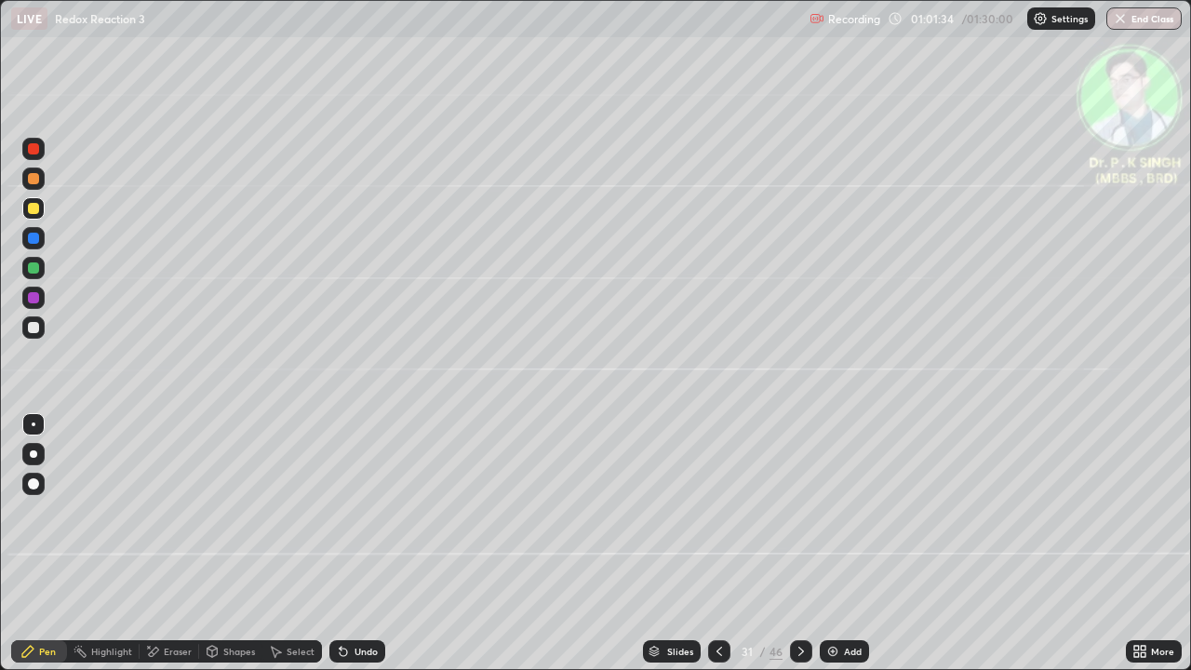
click at [799, 551] on icon at bounding box center [800, 651] width 15 height 15
click at [801, 551] on icon at bounding box center [800, 651] width 15 height 15
click at [718, 551] on icon at bounding box center [719, 651] width 15 height 15
click at [796, 551] on icon at bounding box center [800, 651] width 15 height 15
click at [799, 551] on icon at bounding box center [800, 651] width 15 height 15
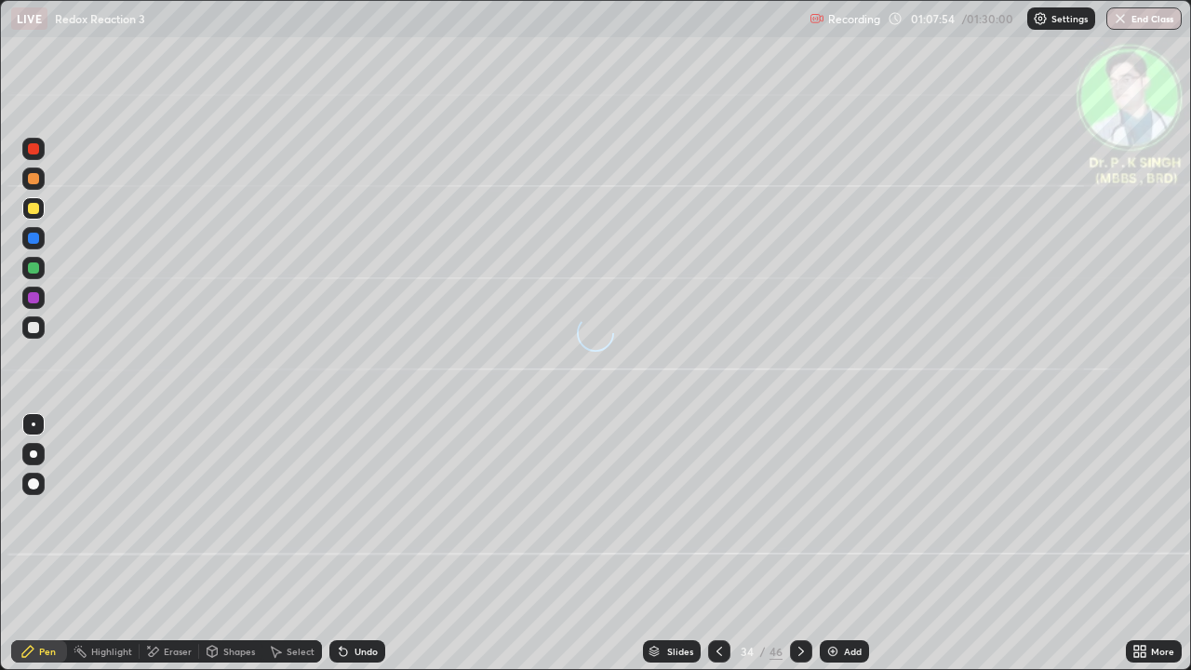
click at [717, 551] on icon at bounding box center [719, 651] width 15 height 15
click at [799, 551] on icon at bounding box center [800, 651] width 15 height 15
click at [722, 551] on div at bounding box center [719, 651] width 22 height 22
click at [790, 551] on div at bounding box center [801, 651] width 22 height 22
click at [798, 551] on icon at bounding box center [801, 651] width 6 height 9
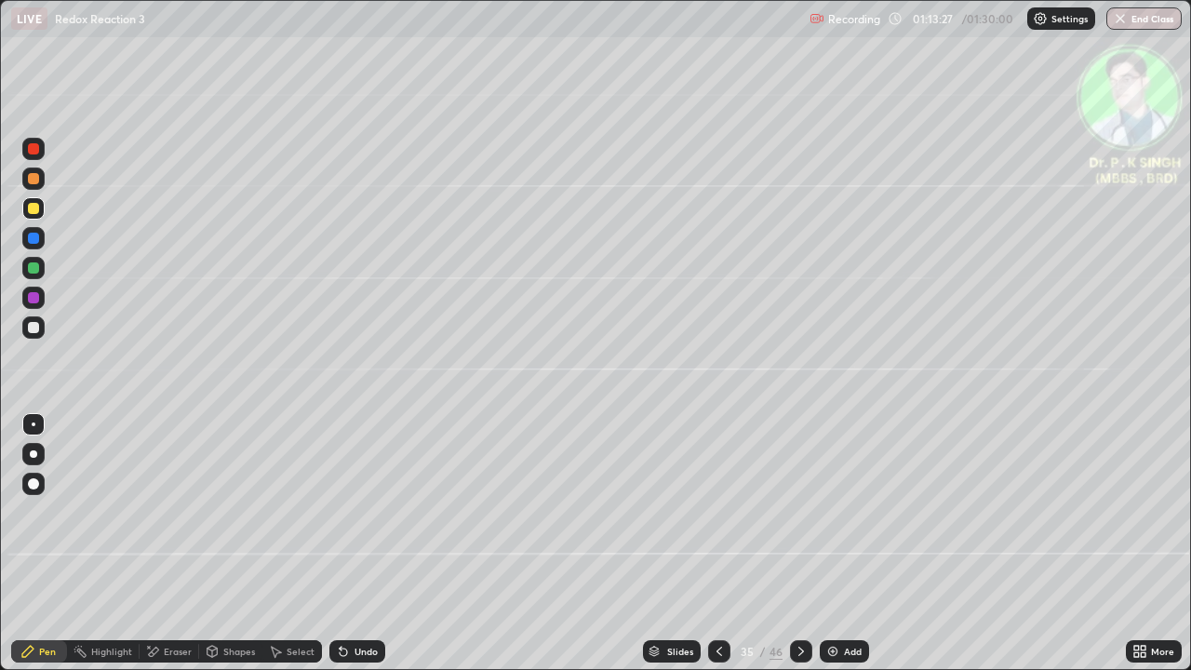
click at [797, 551] on icon at bounding box center [800, 651] width 15 height 15
click at [41, 237] on div at bounding box center [33, 238] width 22 height 22
click at [34, 208] on div at bounding box center [33, 208] width 11 height 11
click at [799, 551] on icon at bounding box center [800, 651] width 15 height 15
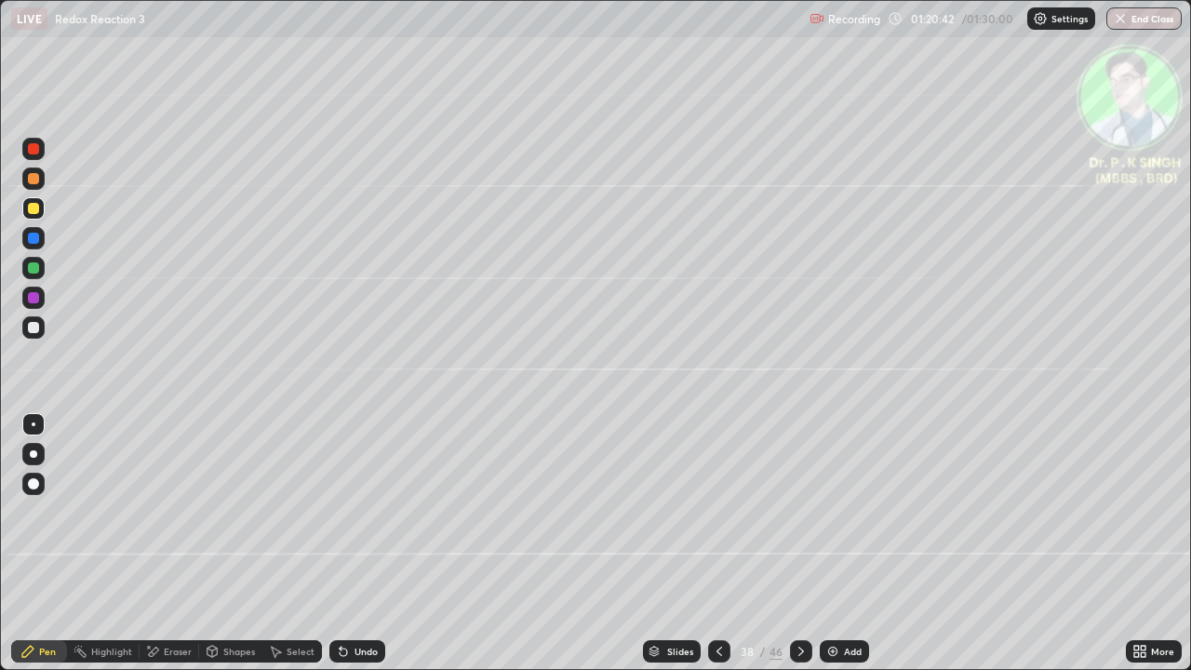
click at [34, 208] on div at bounding box center [33, 208] width 11 height 11
click at [152, 551] on icon at bounding box center [154, 651] width 10 height 9
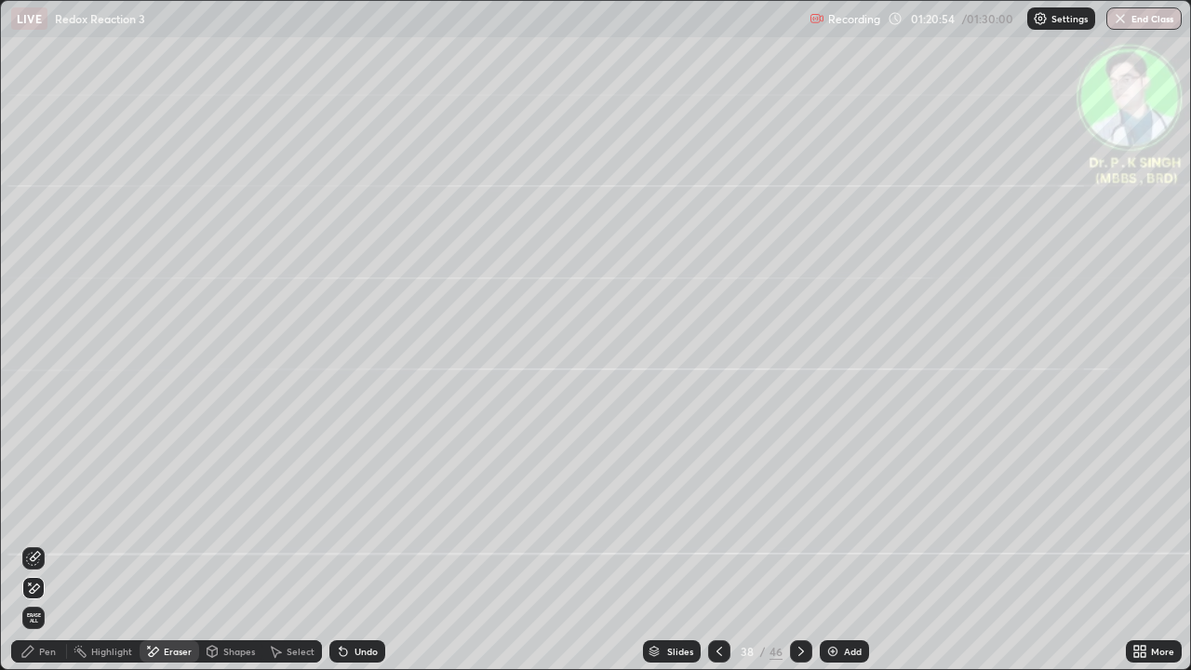
click at [30, 551] on icon at bounding box center [30, 583] width 2 height 2
click at [36, 551] on div "Pen" at bounding box center [39, 651] width 56 height 22
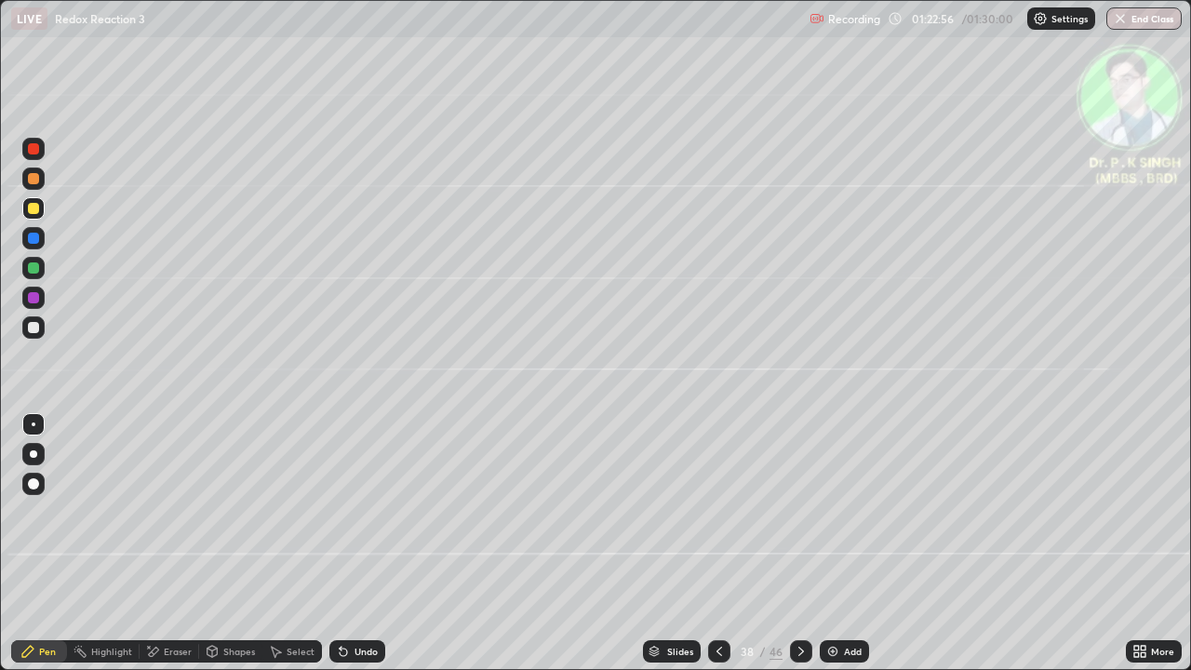
click at [800, 551] on icon at bounding box center [800, 651] width 15 height 15
click at [36, 207] on div at bounding box center [33, 208] width 11 height 11
click at [800, 551] on icon at bounding box center [800, 651] width 15 height 15
click at [155, 551] on icon at bounding box center [154, 651] width 10 height 9
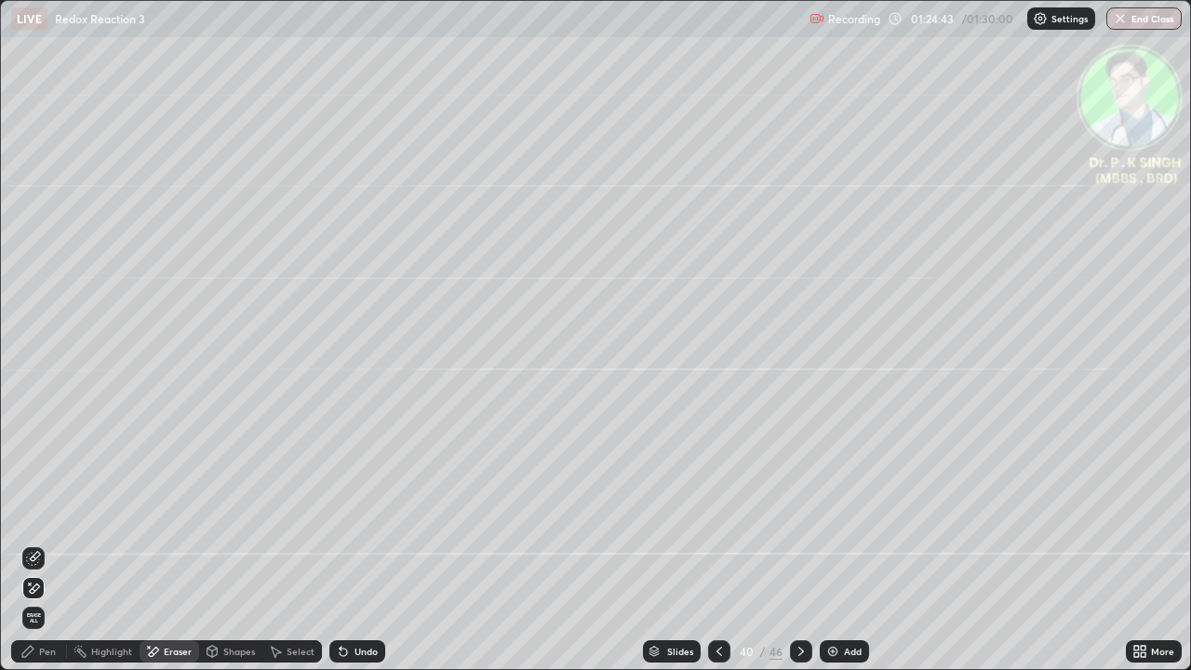
click at [36, 551] on icon at bounding box center [33, 588] width 15 height 16
click at [40, 551] on div "Pen" at bounding box center [47, 651] width 17 height 9
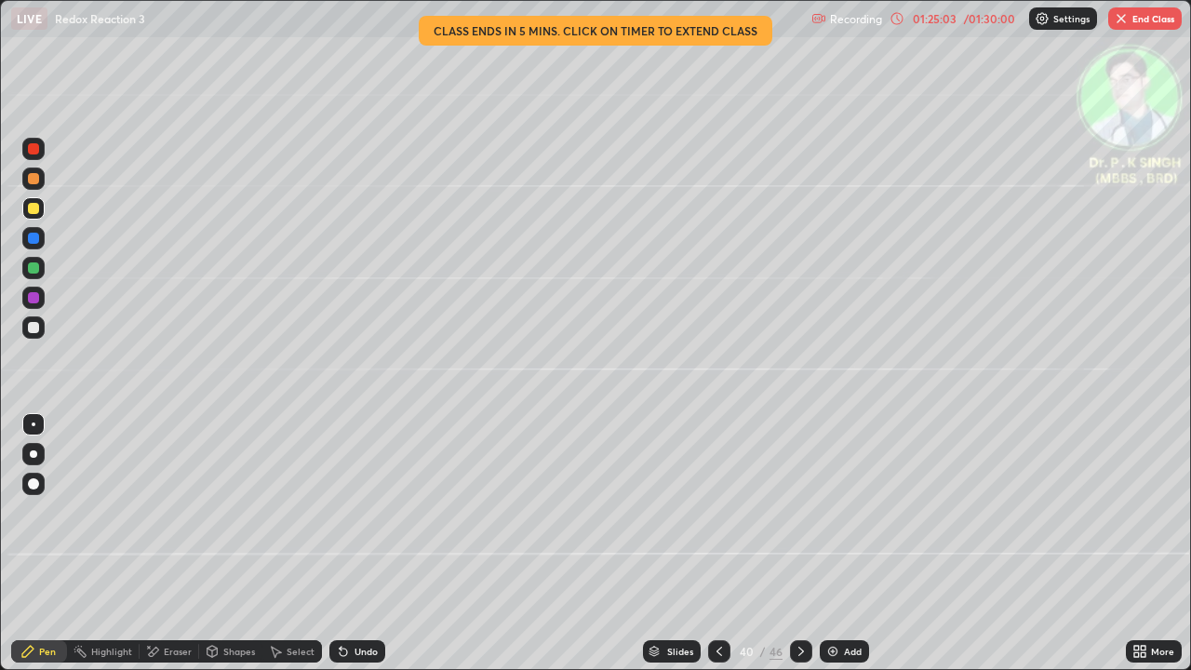
click at [986, 20] on div "/ 01:30:00" at bounding box center [989, 18] width 58 height 11
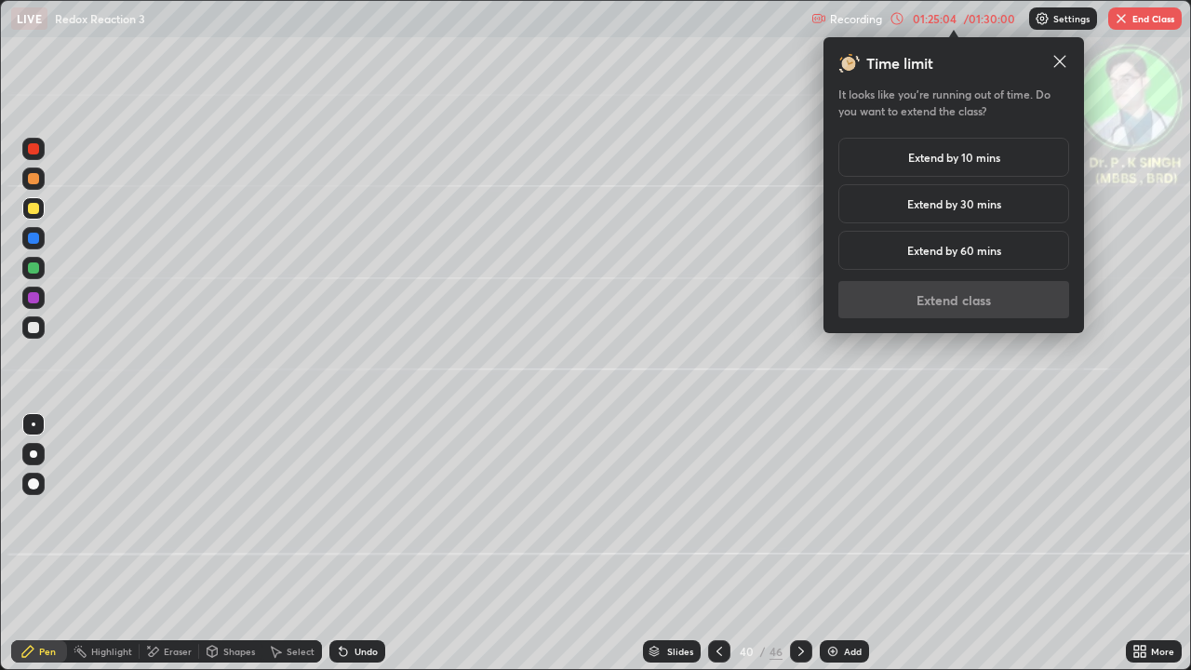
click at [972, 159] on h5 "Extend by 10 mins" at bounding box center [954, 157] width 92 height 17
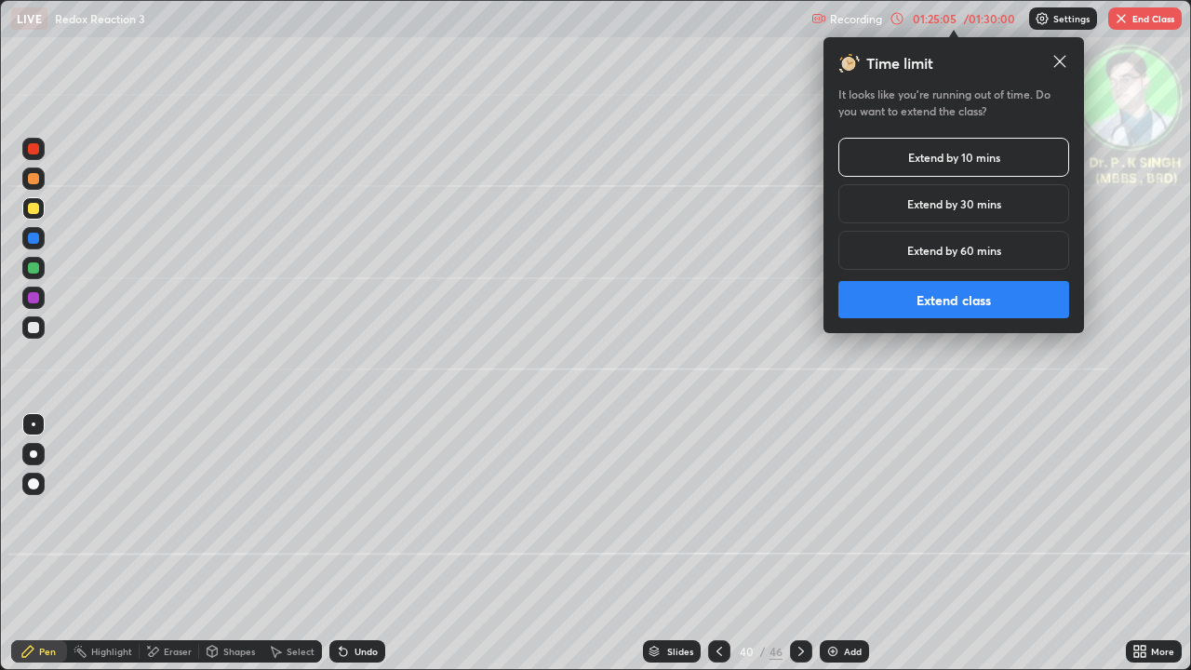
click at [967, 292] on button "Extend class" at bounding box center [953, 299] width 231 height 37
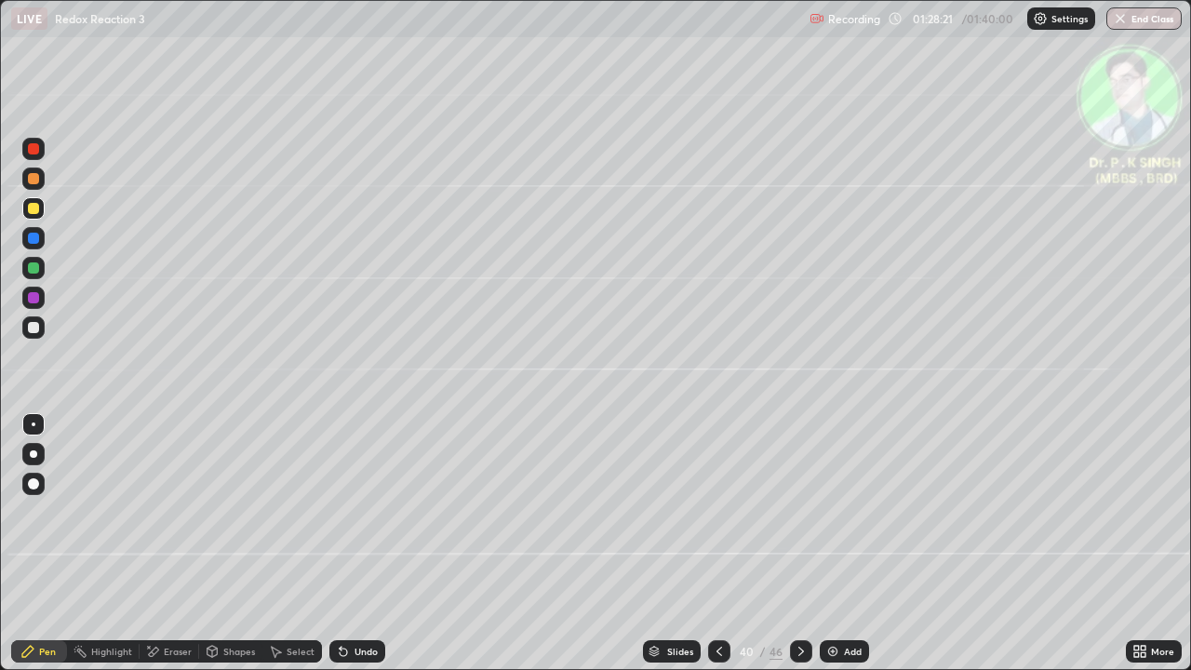
click at [1148, 21] on button "End Class" at bounding box center [1143, 18] width 75 height 22
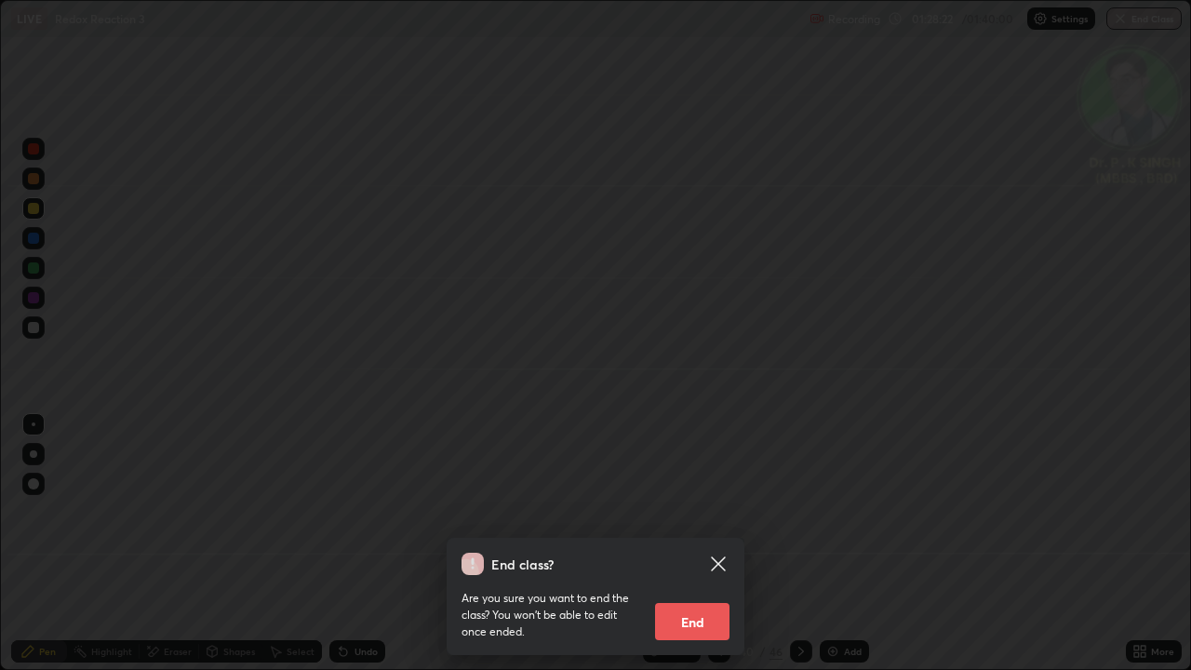
click at [679, 551] on button "End" at bounding box center [692, 621] width 74 height 37
